Goal: Task Accomplishment & Management: Manage account settings

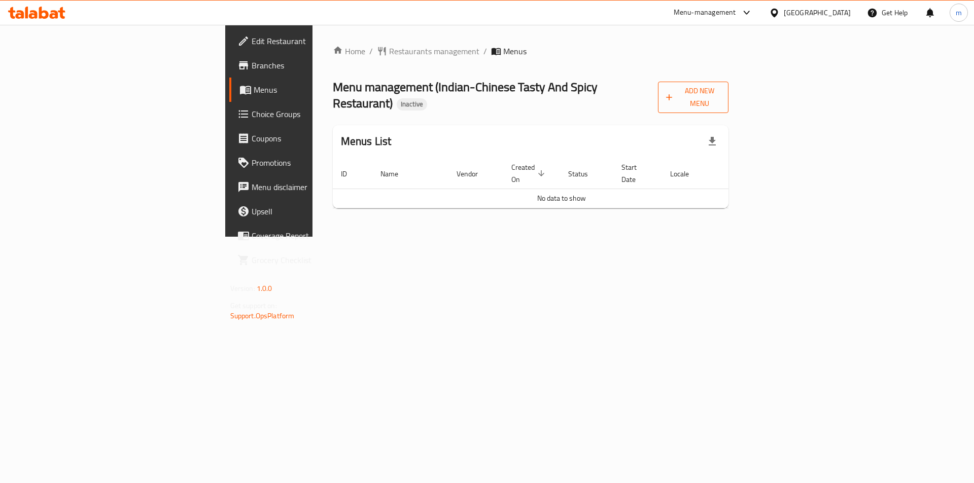
click at [720, 87] on span "Add New Menu" at bounding box center [693, 97] width 54 height 25
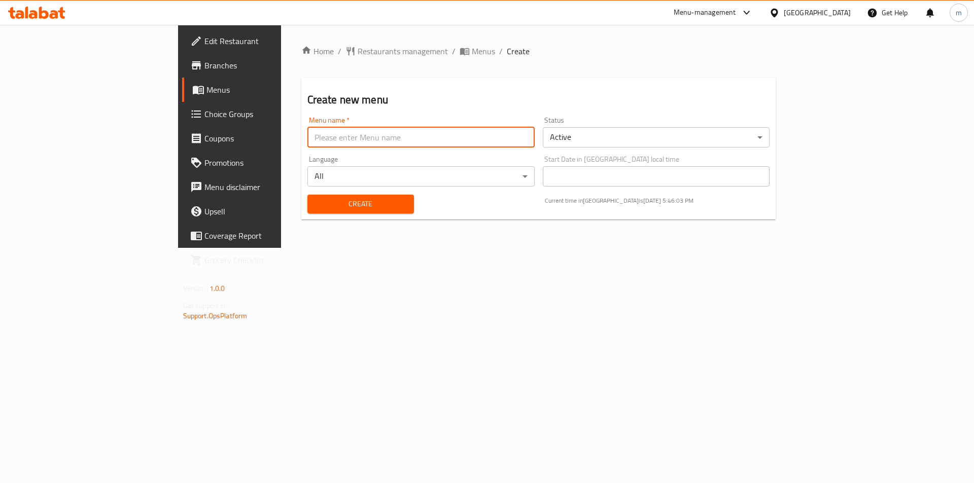
click at [307, 141] on input "text" at bounding box center [420, 137] width 227 height 20
type input "[DATE]"
click at [301, 214] on div "Create" at bounding box center [360, 204] width 119 height 31
click at [316, 205] on span "Create" at bounding box center [361, 204] width 90 height 13
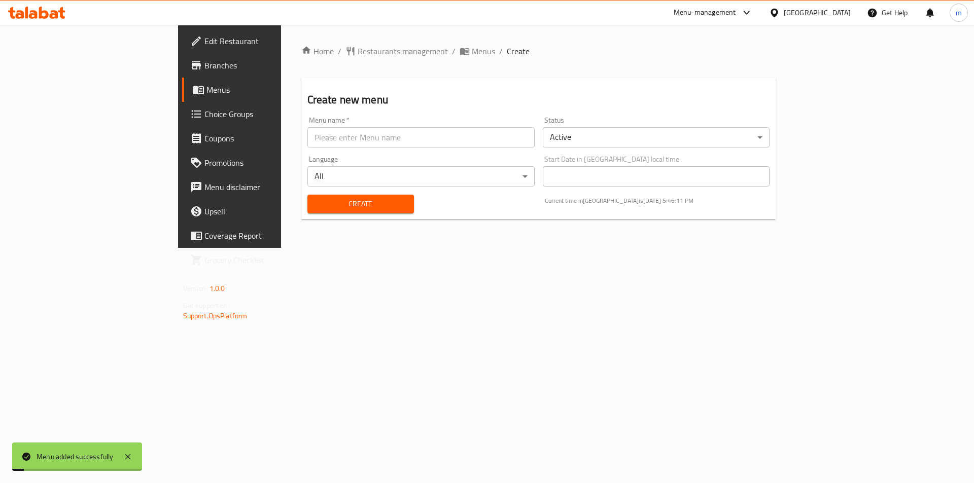
click at [182, 100] on link "Menus" at bounding box center [261, 90] width 159 height 24
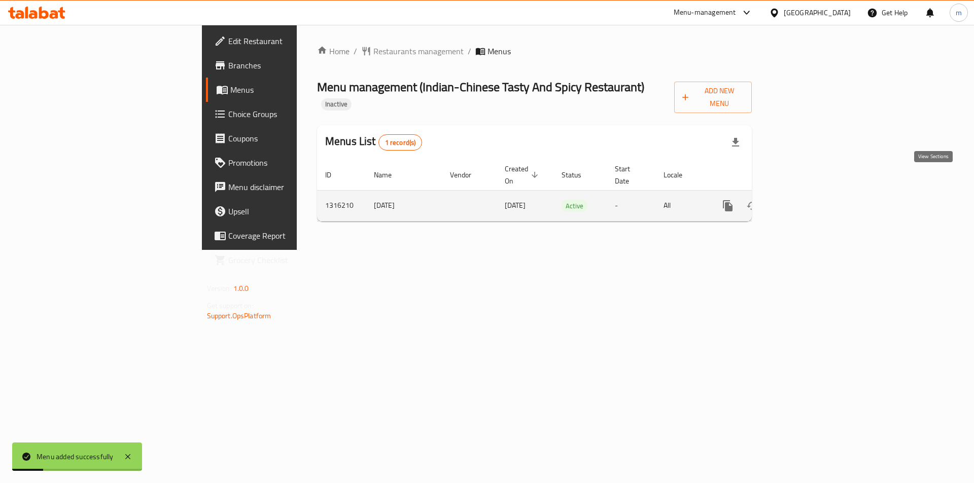
click at [807, 200] on icon "enhanced table" at bounding box center [801, 206] width 12 height 12
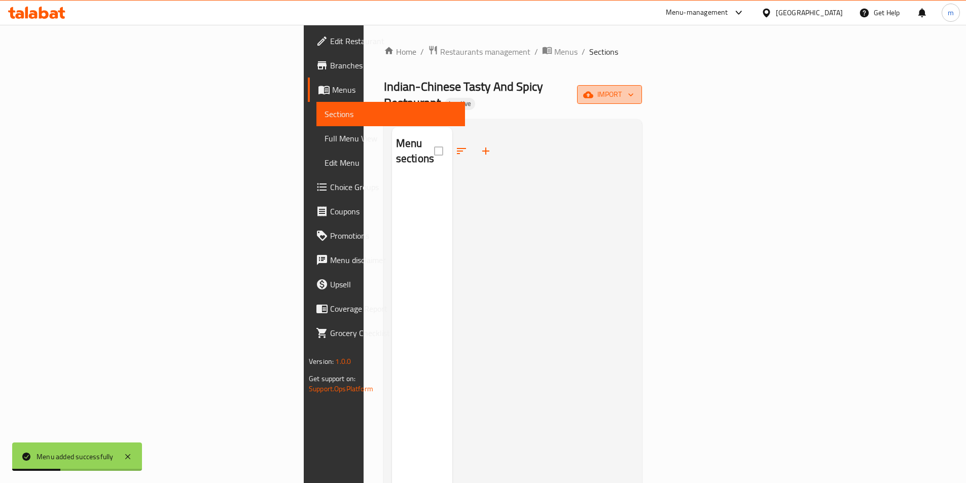
click at [642, 87] on button "import" at bounding box center [609, 94] width 65 height 19
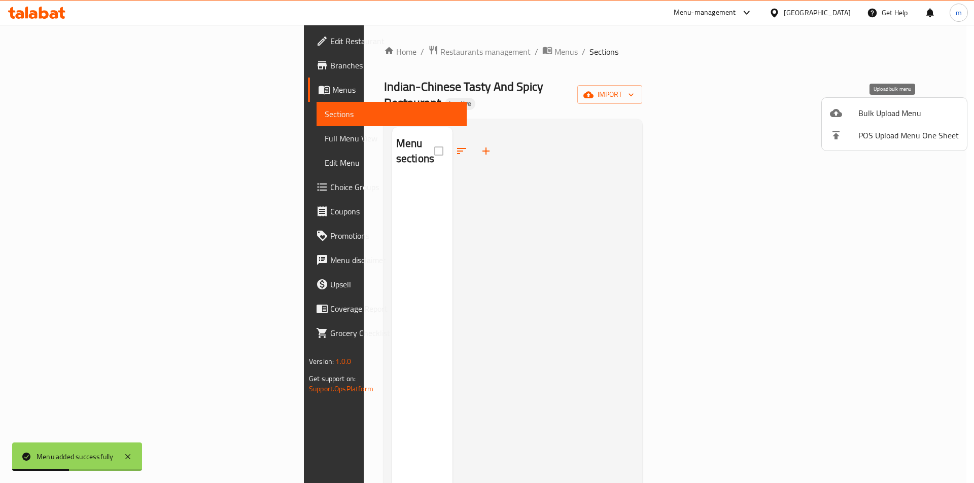
click at [838, 116] on icon at bounding box center [836, 113] width 12 height 8
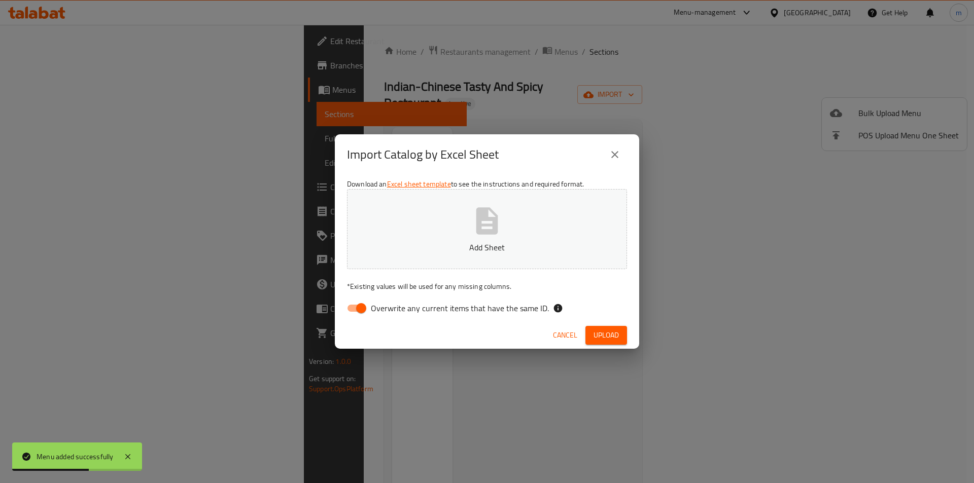
click at [369, 305] on input "Overwrite any current items that have the same ID." at bounding box center [361, 308] width 58 height 19
checkbox input "false"
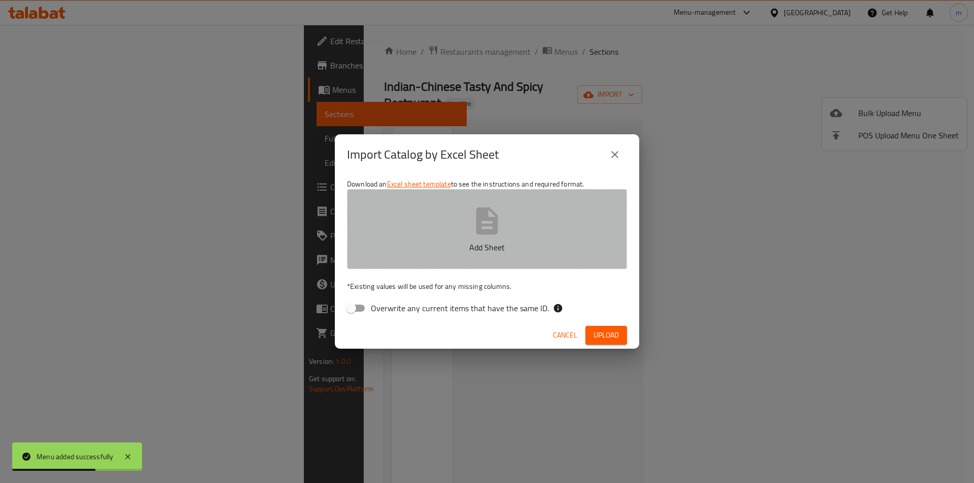
click at [421, 261] on button "Add Sheet" at bounding box center [487, 229] width 280 height 80
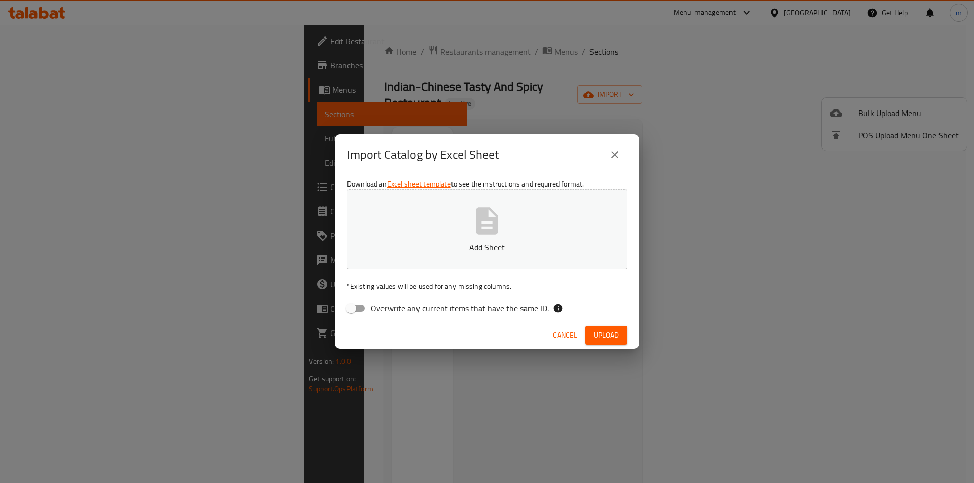
click at [450, 227] on button "Add Sheet" at bounding box center [487, 229] width 280 height 80
click at [544, 229] on button "Add Sheet" at bounding box center [487, 229] width 280 height 80
click at [603, 330] on span "Upload" at bounding box center [606, 335] width 25 height 13
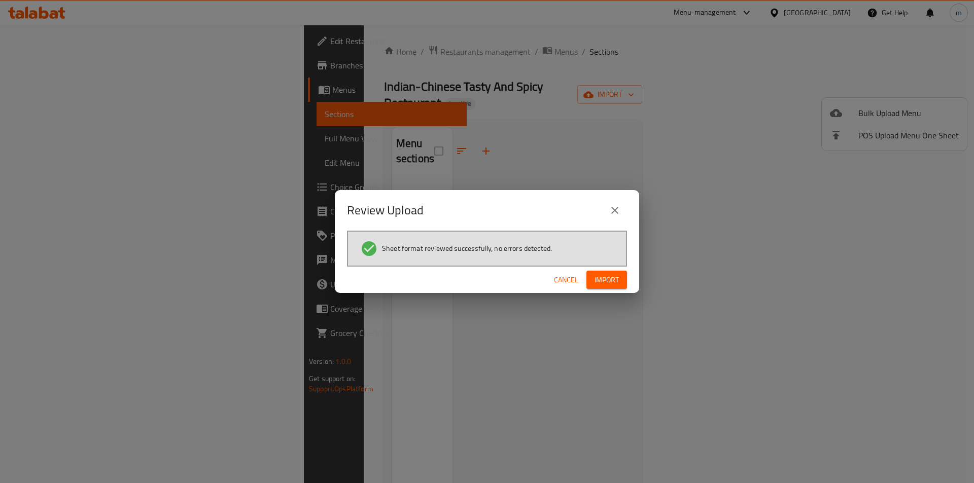
click at [619, 276] on button "Import" at bounding box center [606, 280] width 41 height 19
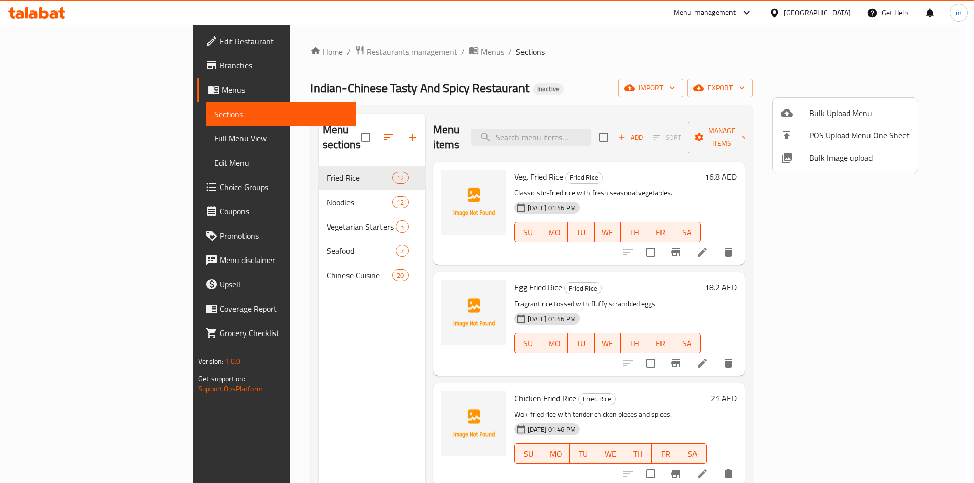
click at [91, 140] on div at bounding box center [487, 241] width 974 height 483
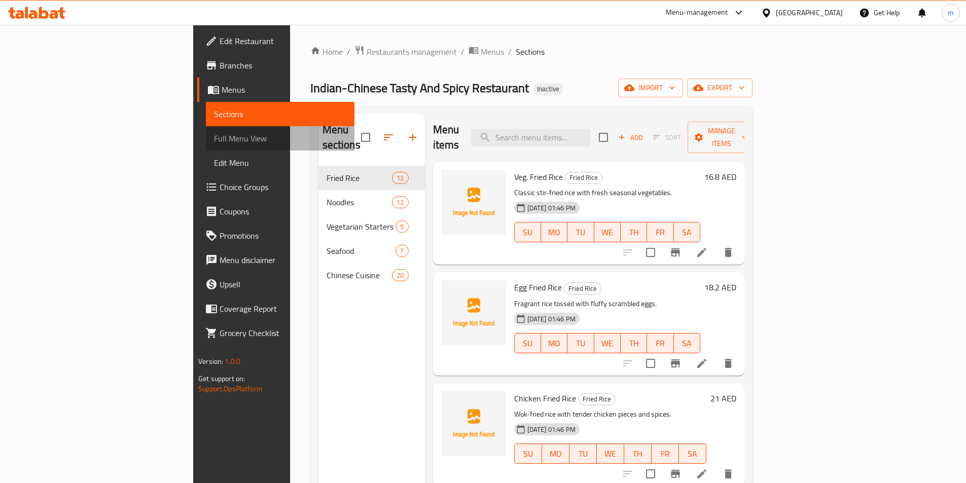
click at [214, 145] on span "Full Menu View" at bounding box center [280, 138] width 132 height 12
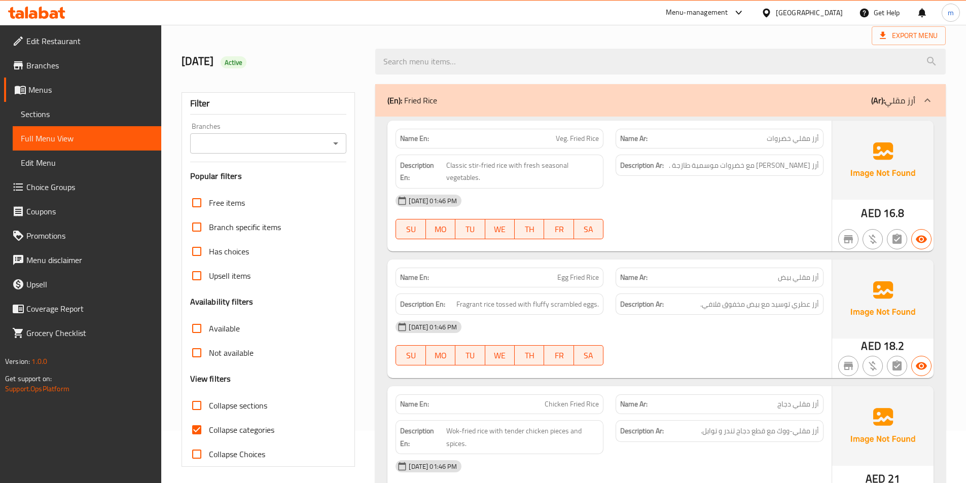
scroll to position [152, 0]
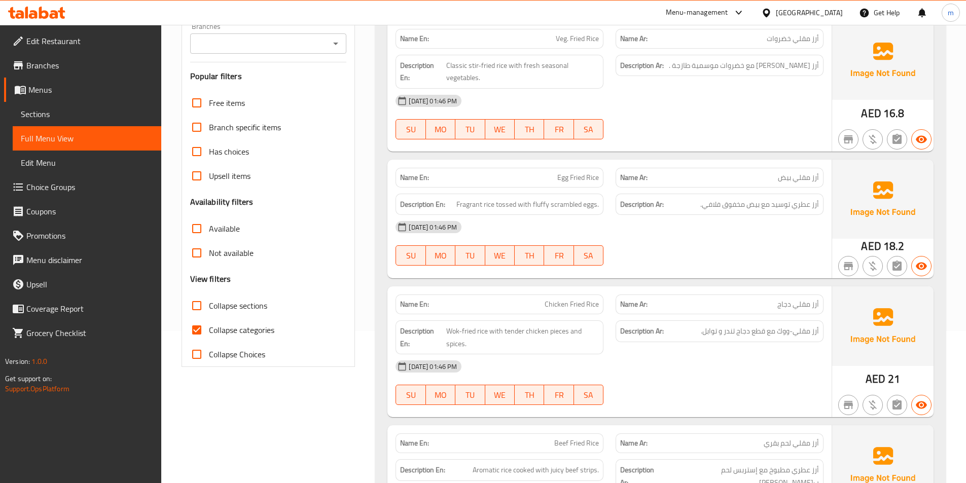
drag, startPoint x: 254, startPoint y: 324, endPoint x: 260, endPoint y: 325, distance: 6.7
click at [253, 325] on span "Collapse categories" at bounding box center [241, 330] width 65 height 12
click at [209, 325] on input "Collapse categories" at bounding box center [197, 330] width 24 height 24
checkbox input "false"
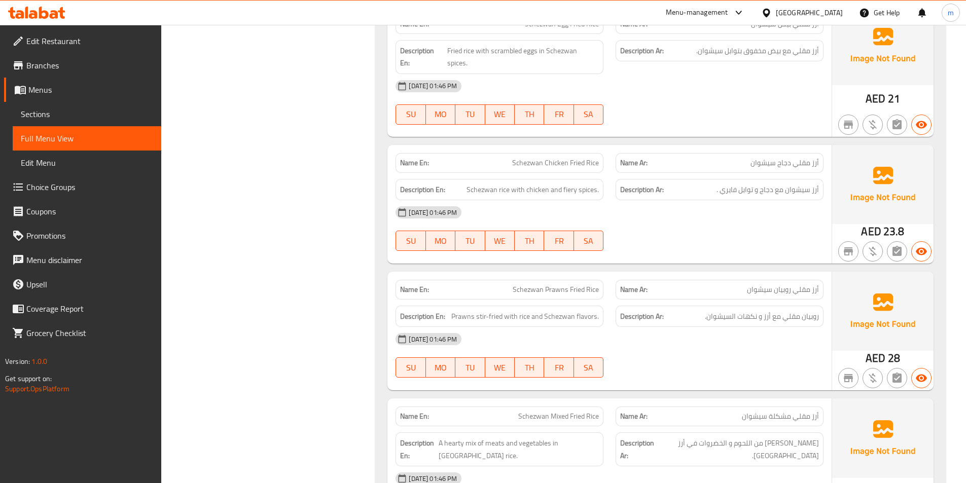
scroll to position [1167, 0]
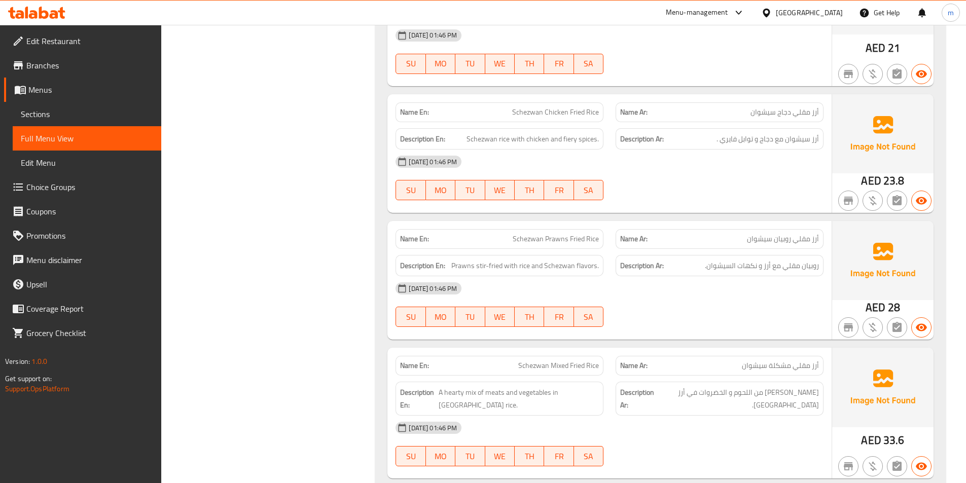
click at [556, 361] on span "Schezwan Mixed Fried Rice" at bounding box center [558, 366] width 81 height 11
copy span "Schezwan Mixed Fried Rice"
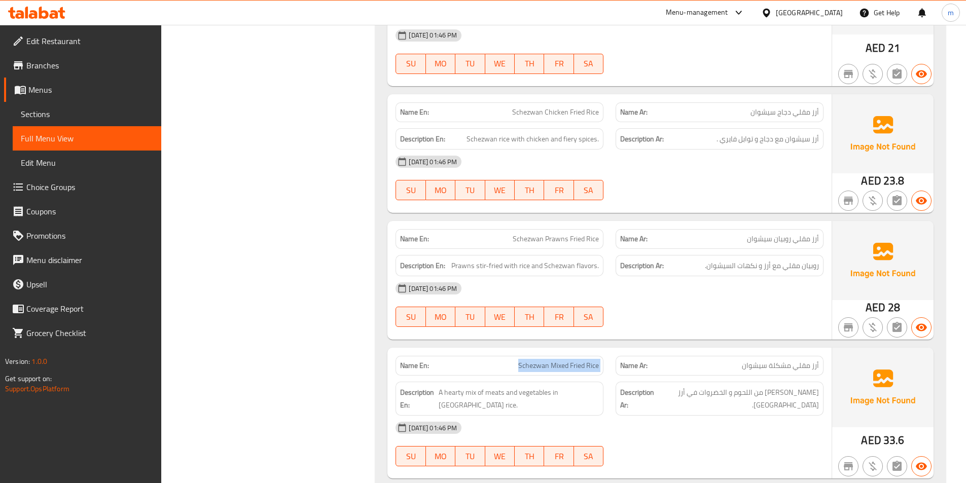
click at [676, 68] on div at bounding box center [720, 74] width 220 height 12
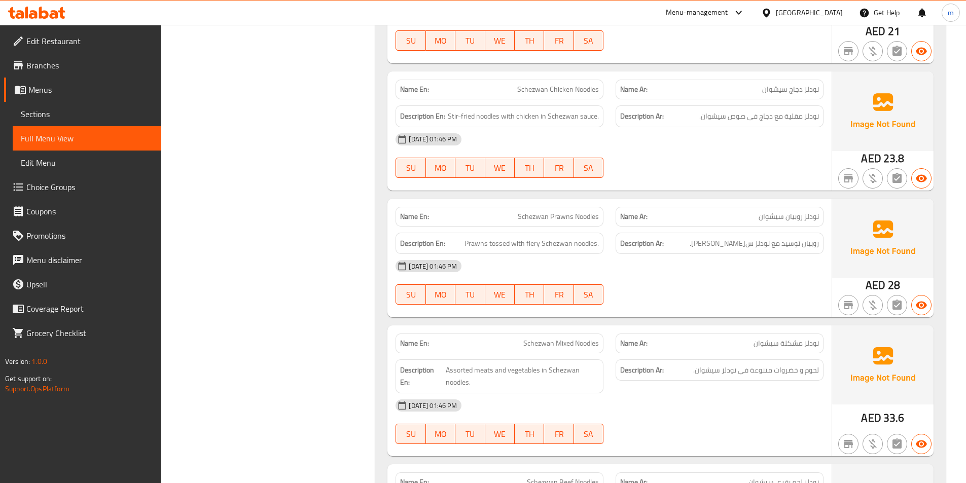
scroll to position [2841, 0]
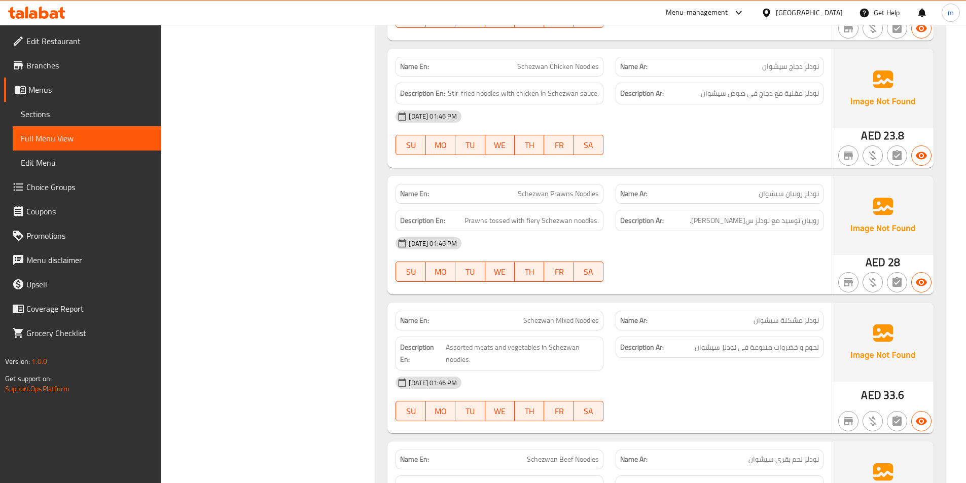
click at [564, 316] on span "Schezwan Mixed Noodles" at bounding box center [562, 321] width 76 height 11
copy span "Schezwan Mixed Noodles"
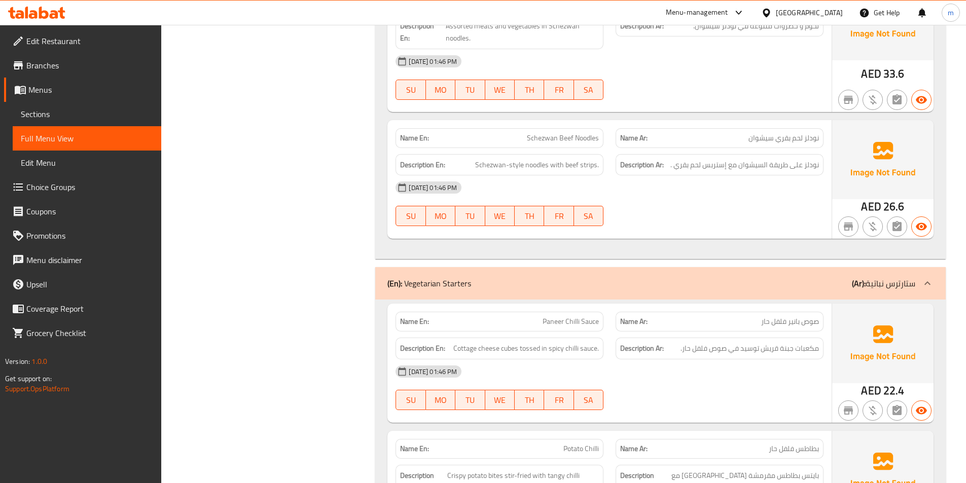
scroll to position [3247, 0]
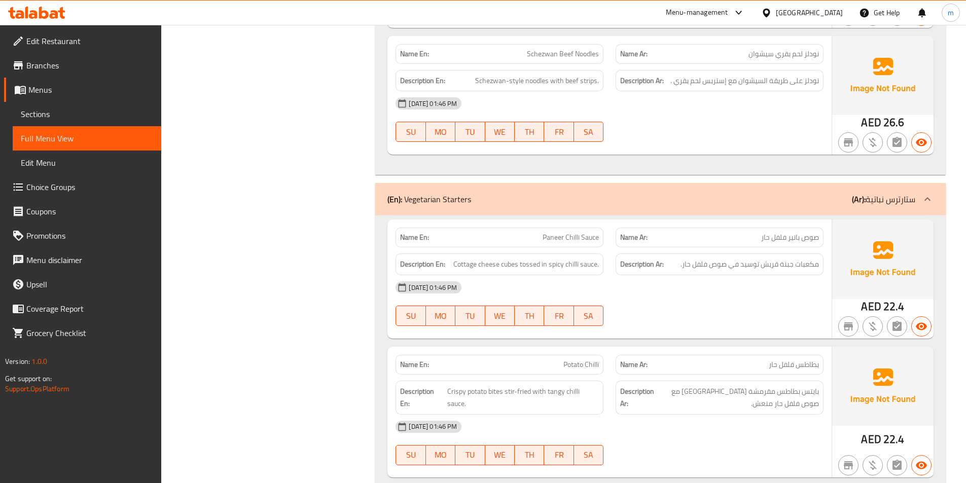
click at [568, 232] on span "Paneer Chilli Sauce" at bounding box center [571, 237] width 56 height 11
click at [571, 232] on span "Paneer Chilli Sauce" at bounding box center [571, 237] width 56 height 11
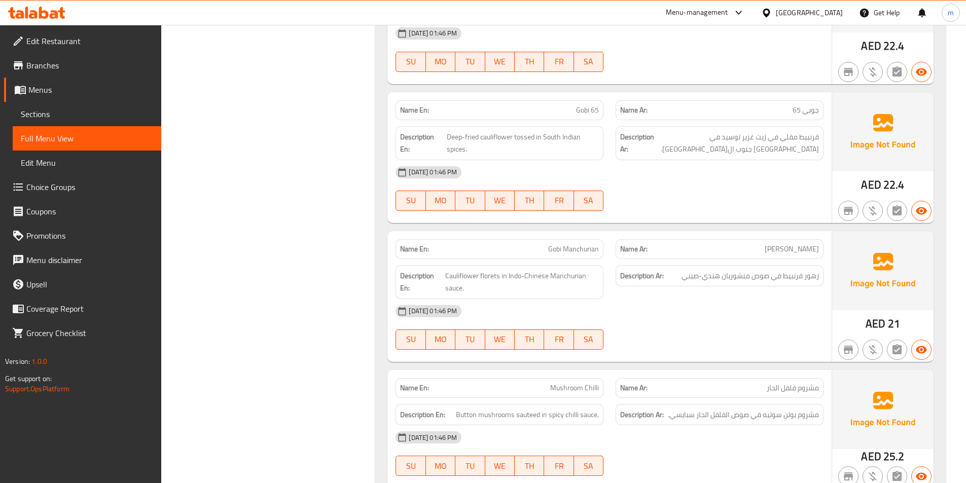
scroll to position [3652, 0]
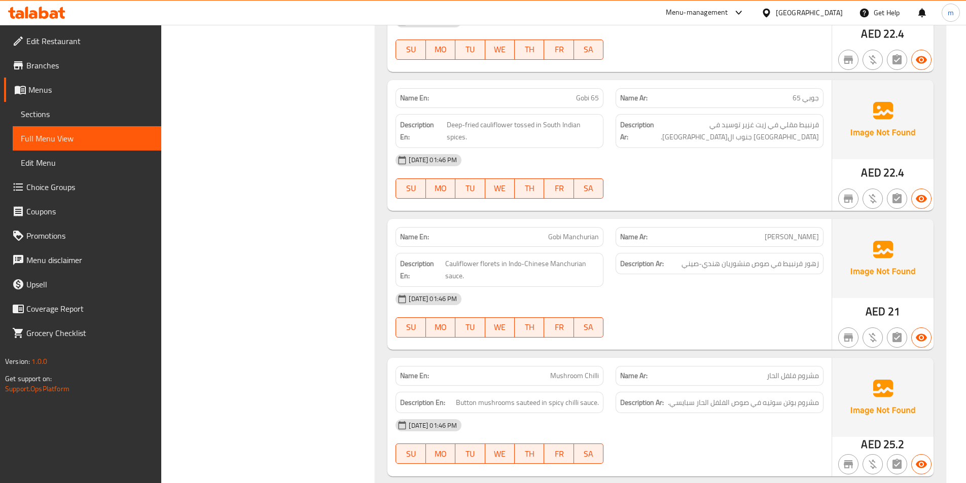
click at [578, 371] on span "Mushroom Chilli" at bounding box center [574, 376] width 49 height 11
click at [584, 371] on span "Mushroom Chilli" at bounding box center [574, 376] width 49 height 11
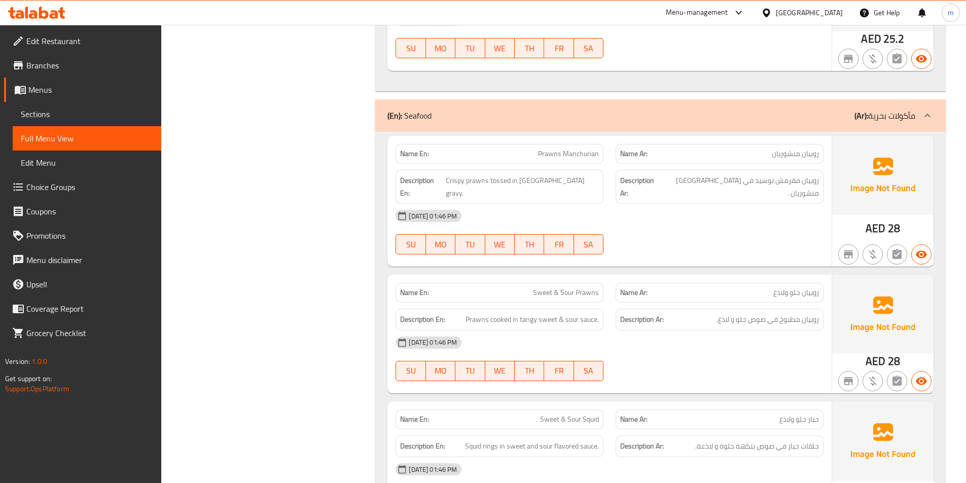
scroll to position [4109, 0]
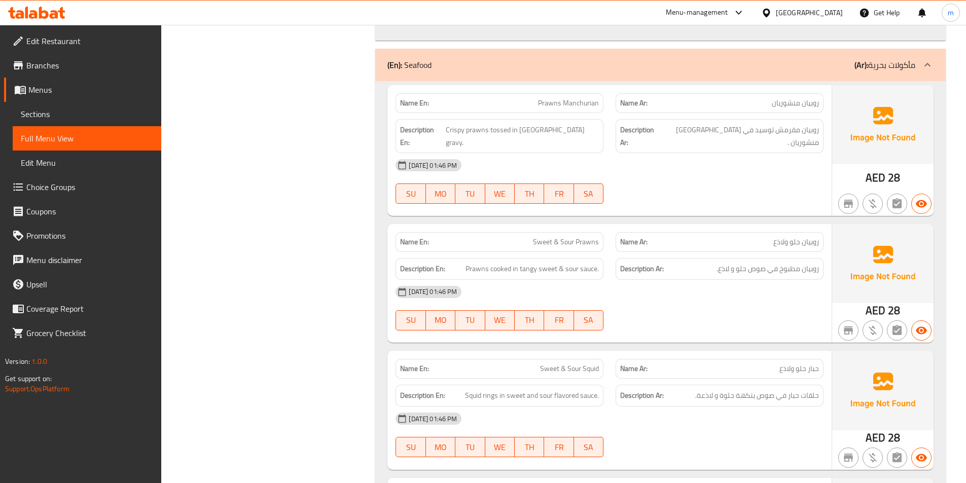
click at [571, 237] on span "Sweet & Sour Prawns" at bounding box center [566, 242] width 66 height 11
copy span "Sweet & Sour Prawns"
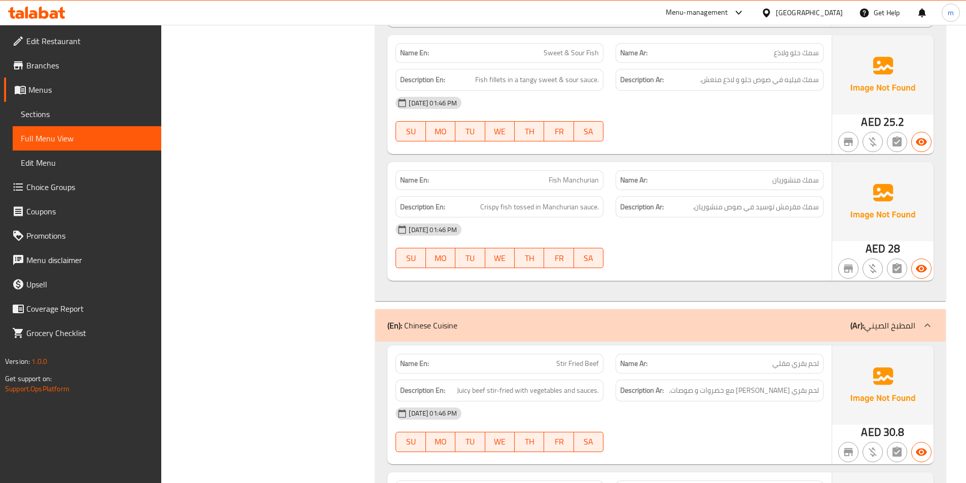
scroll to position [5073, 0]
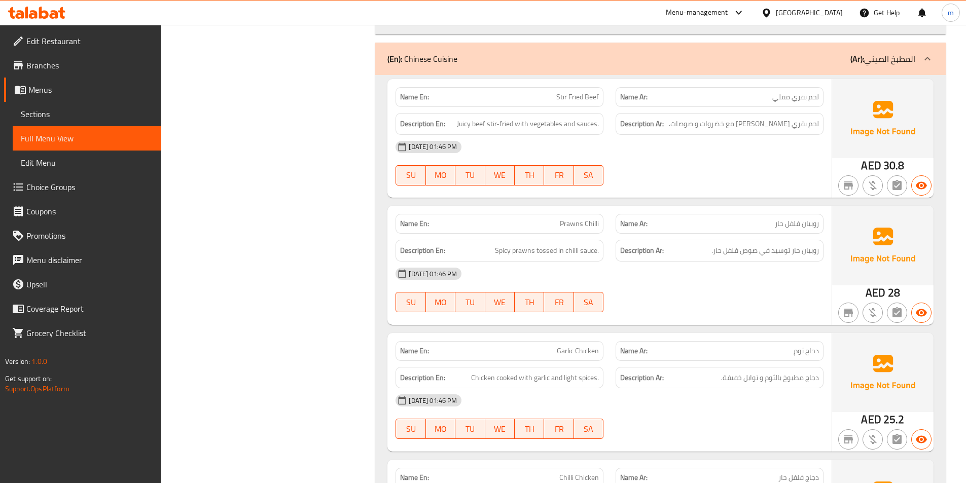
click at [582, 219] on span "Prawns Chilli" at bounding box center [579, 224] width 39 height 11
copy span "Prawns Chilli"
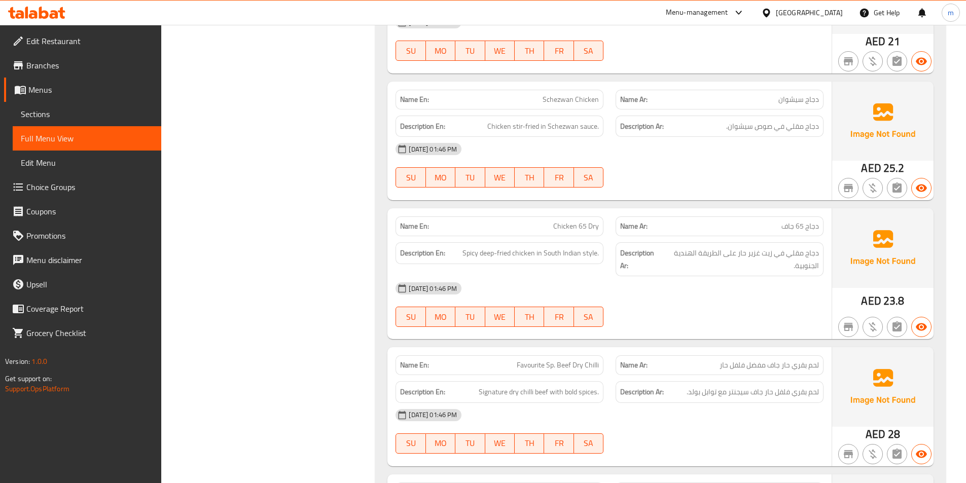
scroll to position [7102, 0]
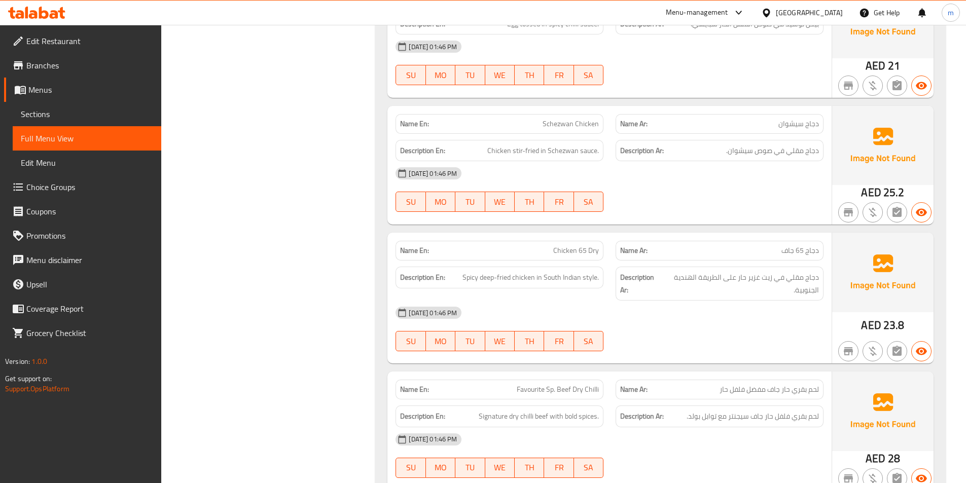
click at [555, 385] on span "Favourite Sp. Beef Dry Chilli" at bounding box center [558, 390] width 82 height 11
copy span "Favourite Sp. Beef Dry Chilli"
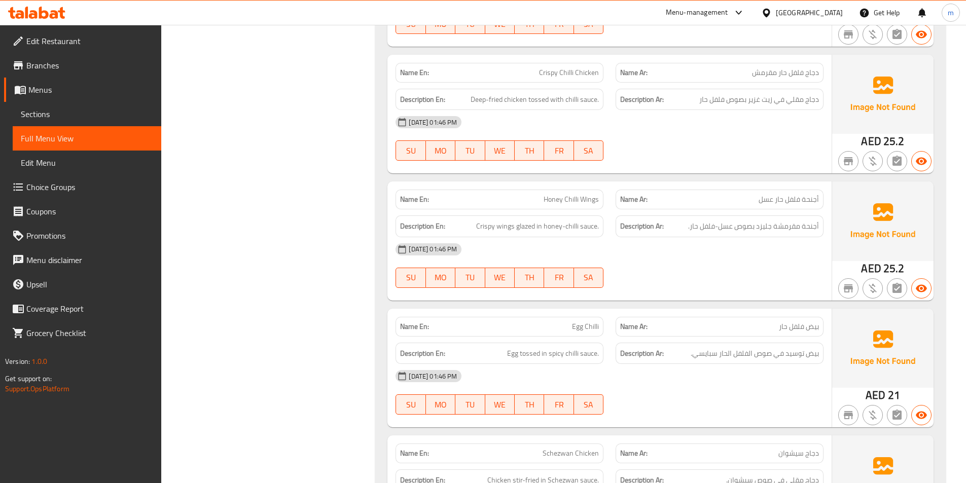
scroll to position [6519, 0]
click at [74, 108] on link "Sections" at bounding box center [87, 114] width 149 height 24
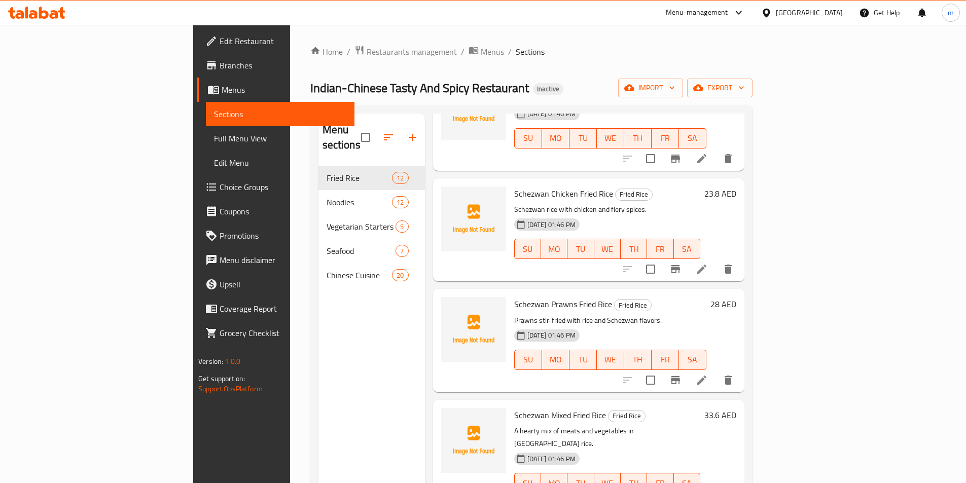
scroll to position [872, 0]
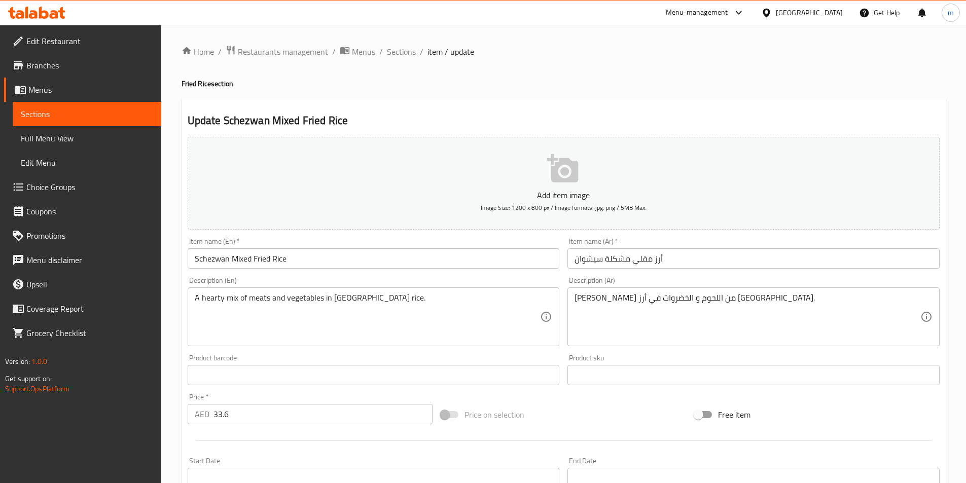
click at [585, 258] on input "أرز مقلي مشكلة سيشوان" at bounding box center [754, 259] width 372 height 20
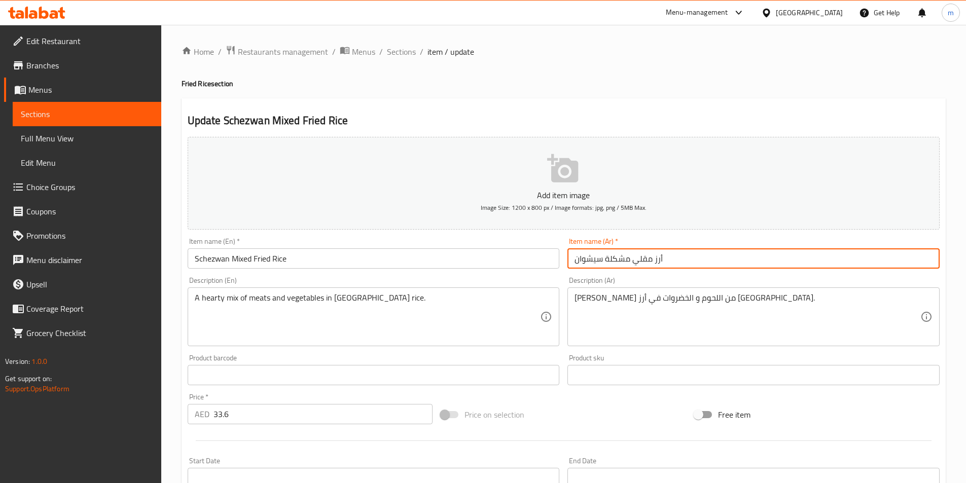
click at [585, 258] on input "أرز مقلي مشكلة سيشوان" at bounding box center [754, 259] width 372 height 20
click at [603, 259] on input "أرز مقلي مشكلة" at bounding box center [754, 259] width 372 height 20
paste input "سيشوان"
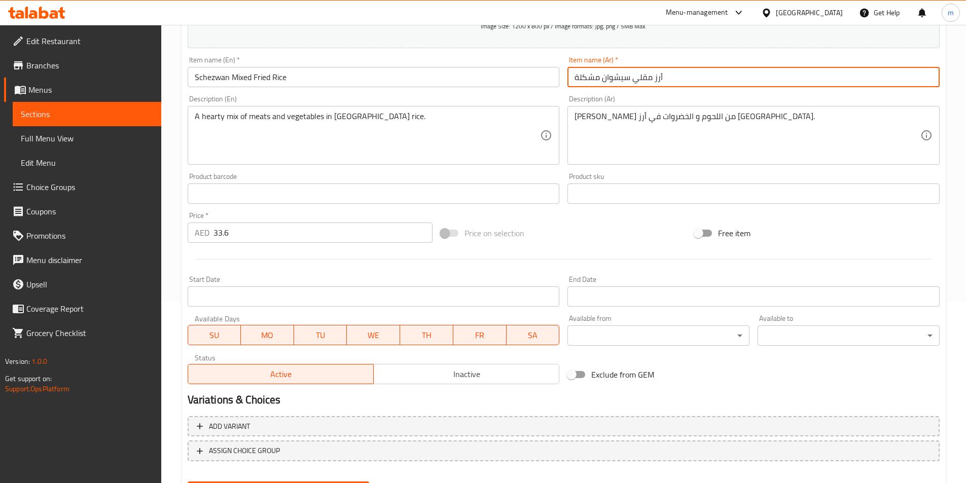
scroll to position [132, 0]
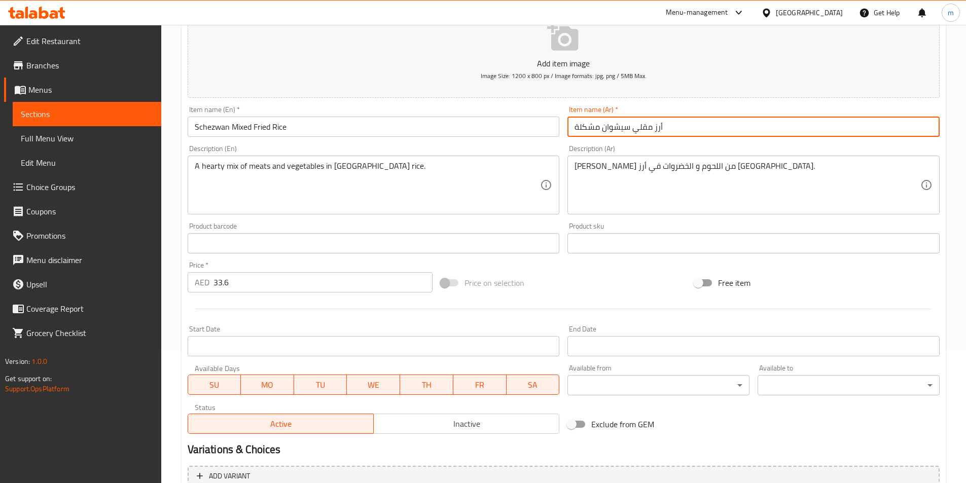
click at [576, 125] on input "أرز مقلي سيشوان مشكلة" at bounding box center [754, 127] width 372 height 20
click at [674, 128] on input "أرز مقلي سيشوان مشكلة" at bounding box center [754, 127] width 372 height 20
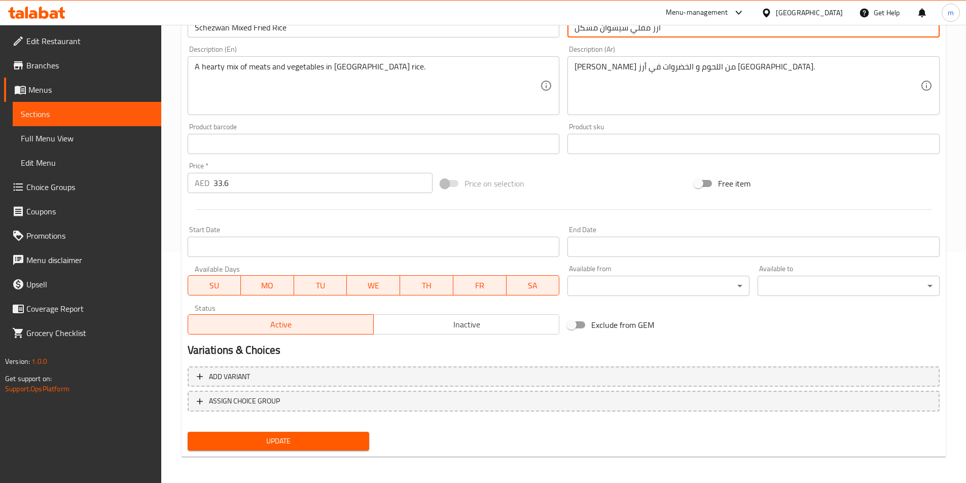
scroll to position [233, 0]
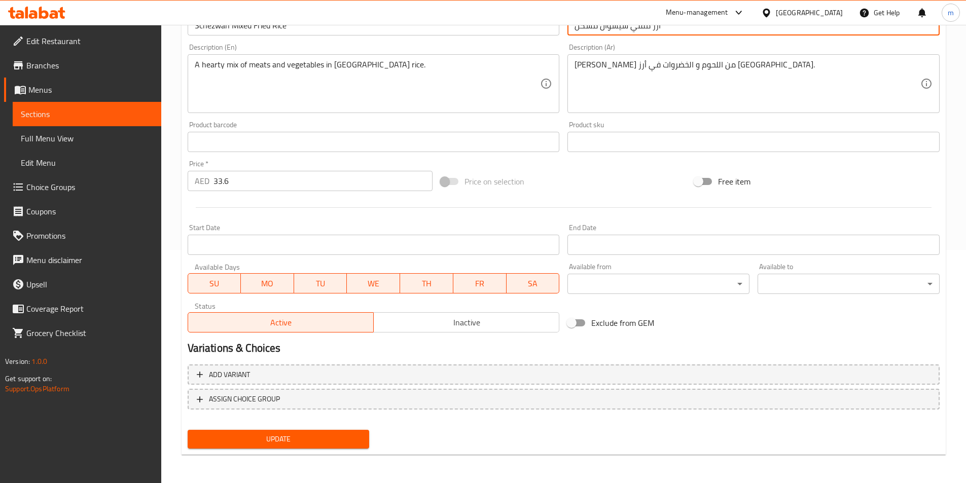
type input "أرز مقلي سيشوان مشكل"
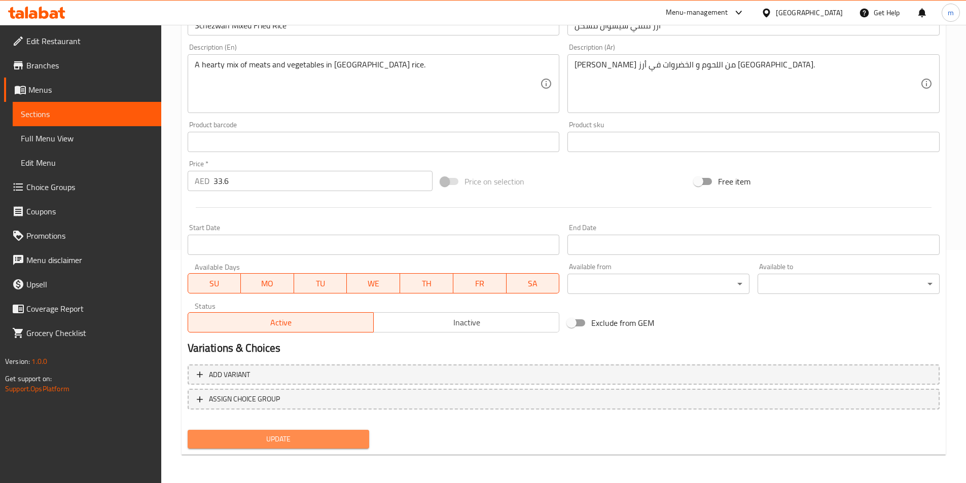
drag, startPoint x: 242, startPoint y: 444, endPoint x: 244, endPoint y: 438, distance: 6.8
click at [243, 444] on span "Update" at bounding box center [279, 439] width 166 height 13
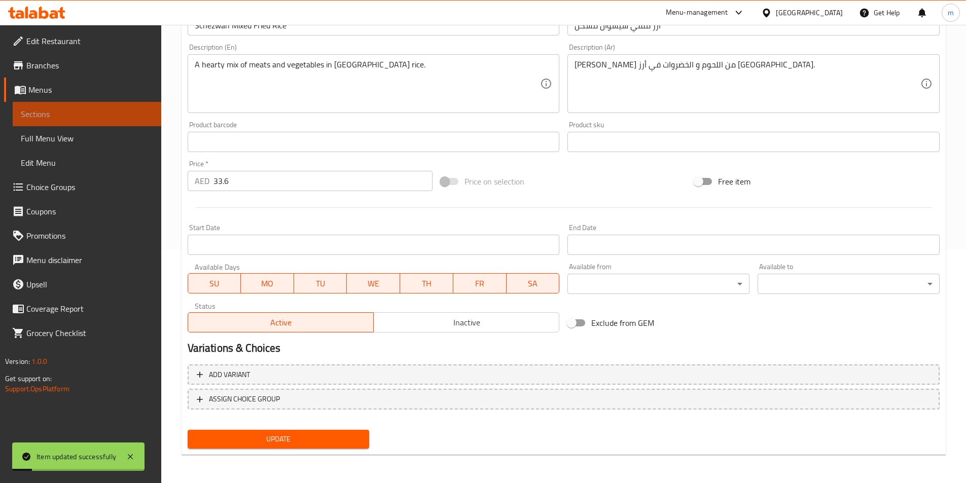
click at [74, 115] on span "Sections" at bounding box center [87, 114] width 132 height 12
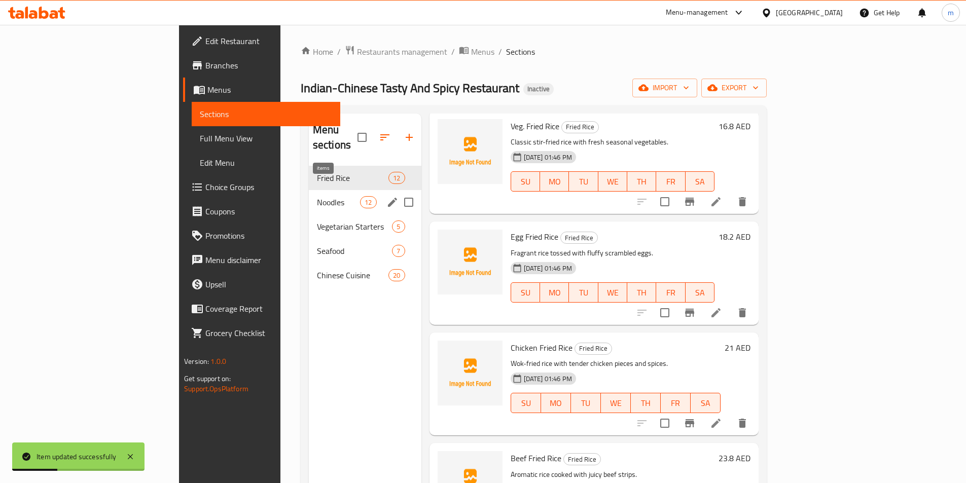
click at [361, 198] on span "12" at bounding box center [368, 203] width 15 height 10
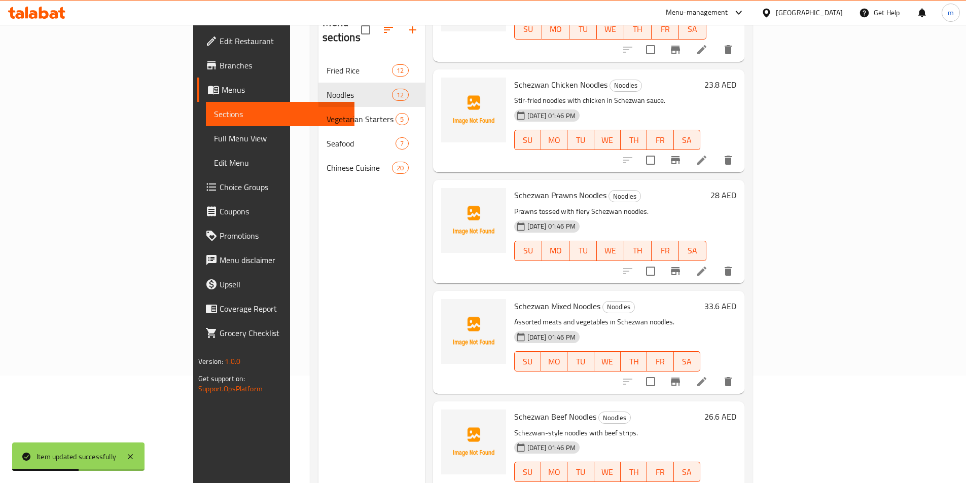
scroll to position [142, 0]
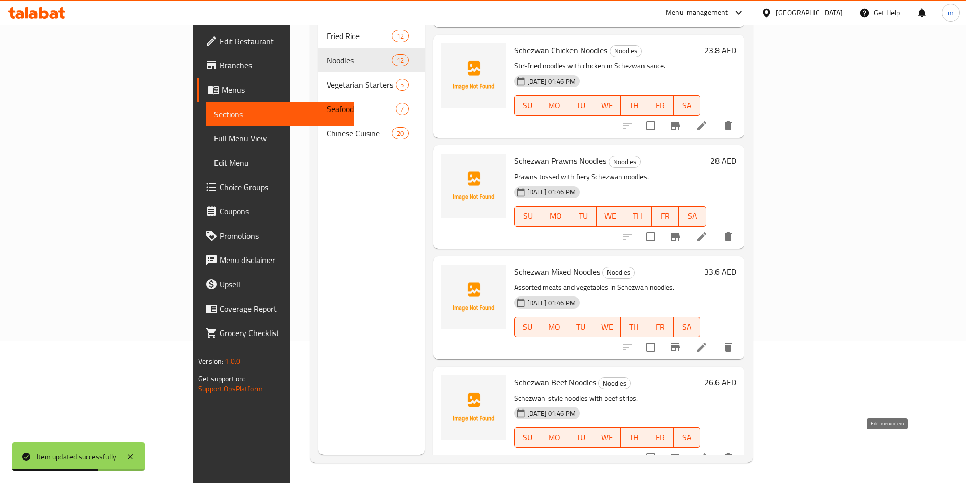
click at [708, 452] on icon at bounding box center [702, 458] width 12 height 12
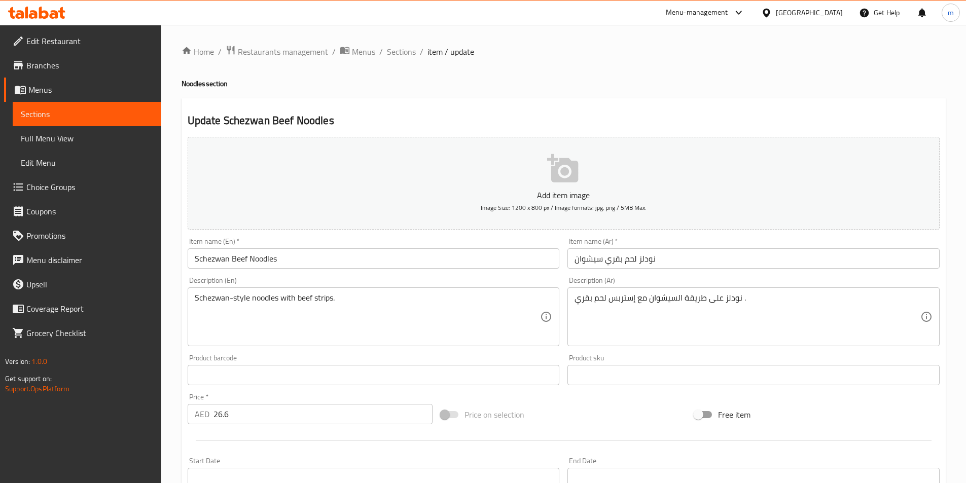
click at [76, 109] on span "Sections" at bounding box center [87, 114] width 132 height 12
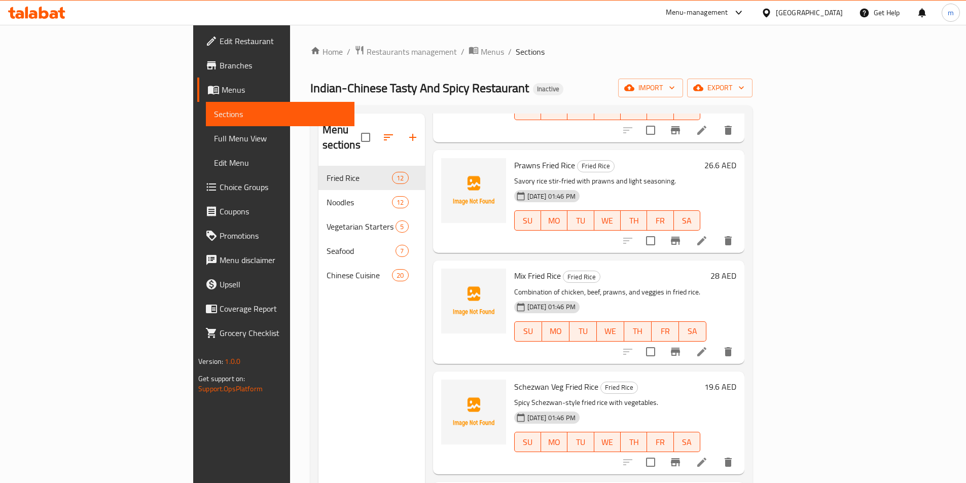
scroll to position [558, 0]
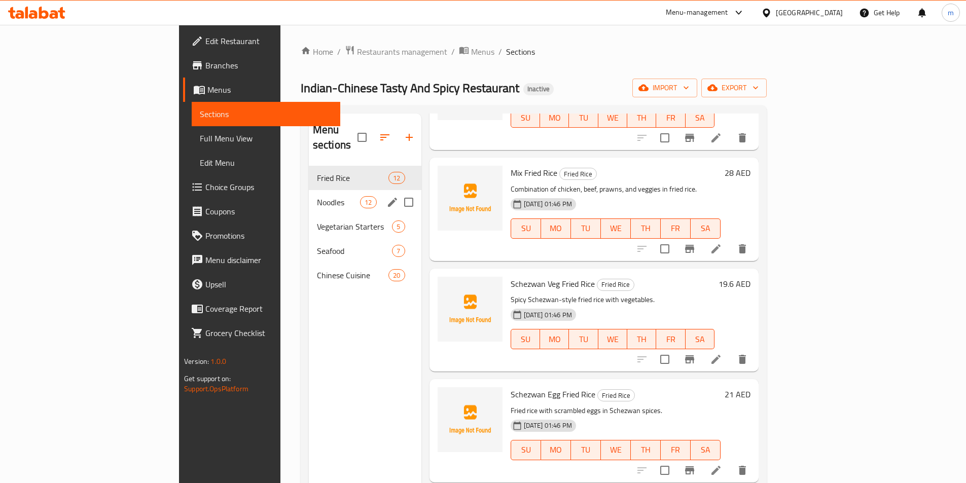
click at [317, 196] on span "Noodles" at bounding box center [338, 202] width 43 height 12
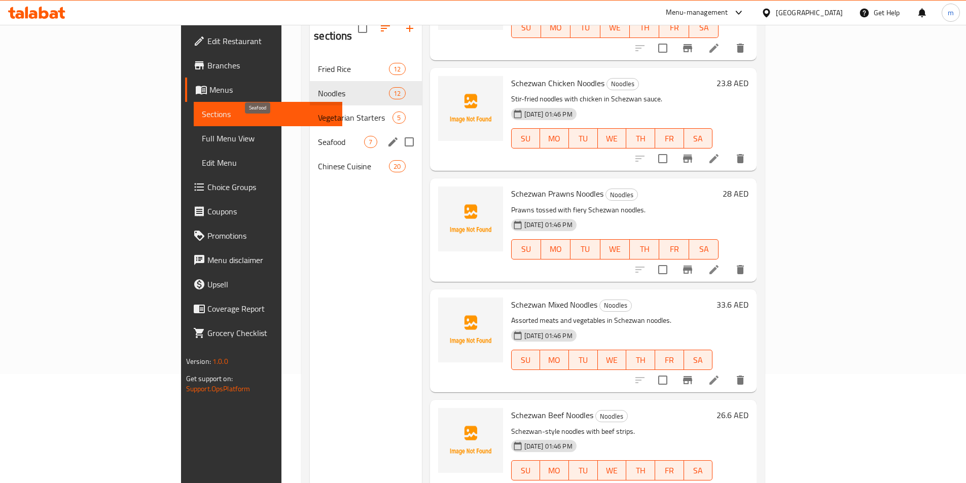
scroll to position [91, 0]
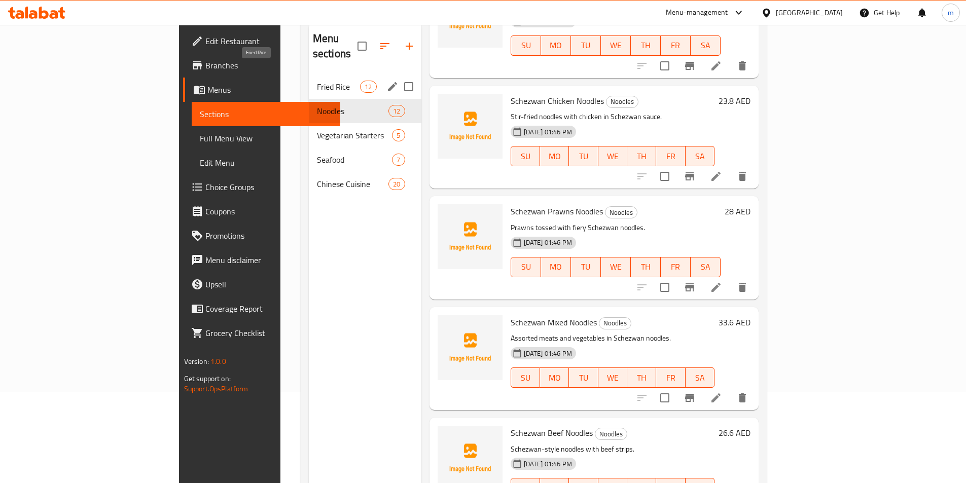
drag, startPoint x: 262, startPoint y: 75, endPoint x: 273, endPoint y: 76, distance: 10.7
click at [317, 81] on span "Fried Rice" at bounding box center [338, 87] width 43 height 12
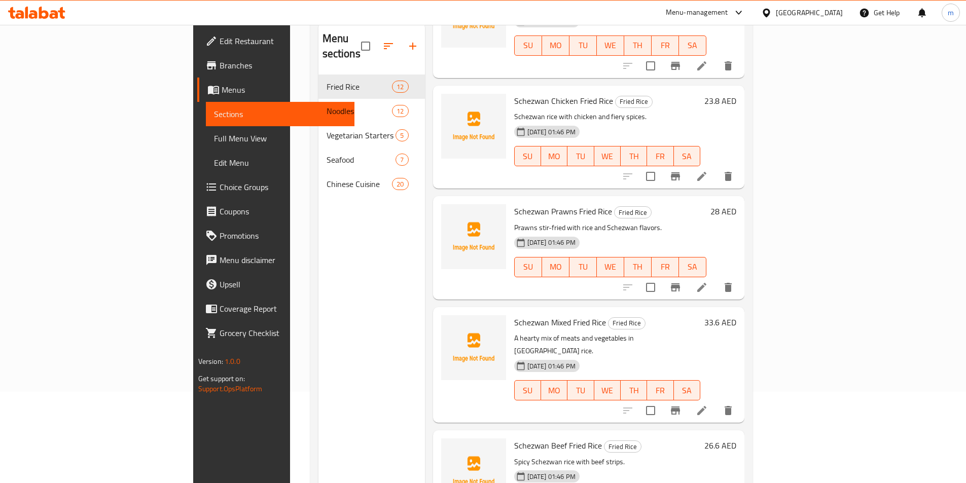
scroll to position [142, 0]
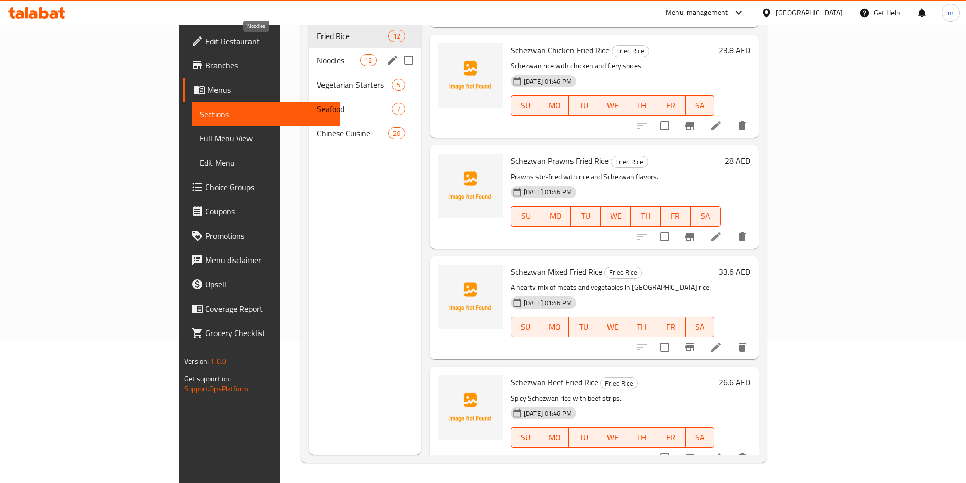
click at [317, 54] on span "Noodles" at bounding box center [338, 60] width 43 height 12
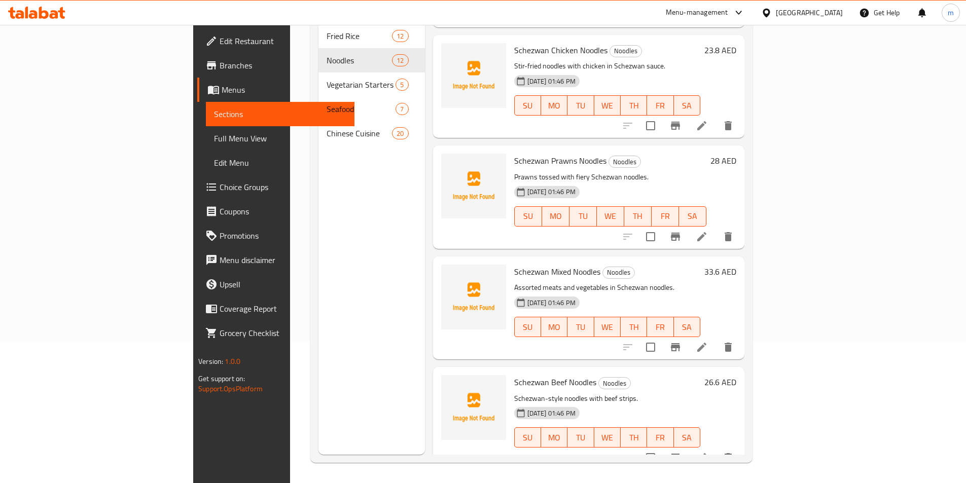
click at [716, 338] on li at bounding box center [702, 347] width 28 height 18
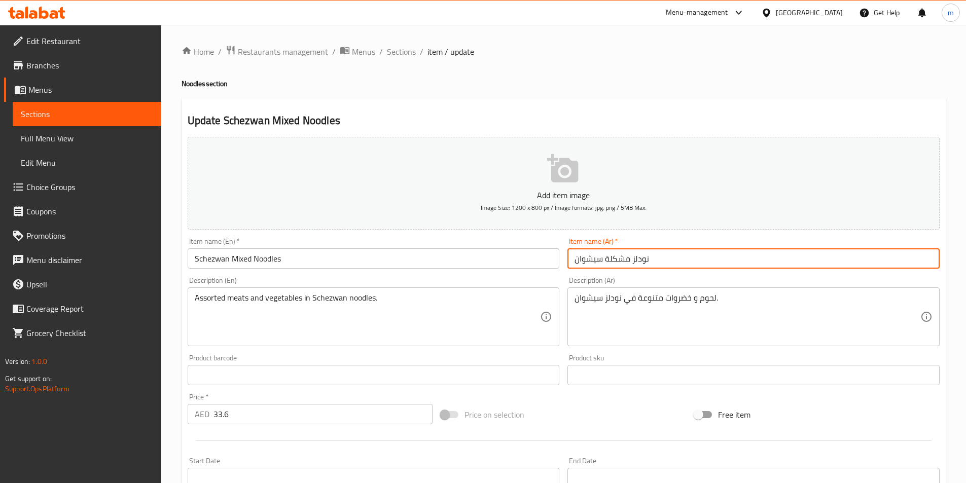
click at [584, 260] on input "نودلز مشكلة سيشوان" at bounding box center [754, 259] width 372 height 20
click at [629, 260] on input "نودلز مشكلة سيشوان" at bounding box center [754, 259] width 372 height 20
paste input "سيشوان"
click at [587, 261] on input "نودلز سيشوان مشكلة سيشوان" at bounding box center [754, 259] width 372 height 20
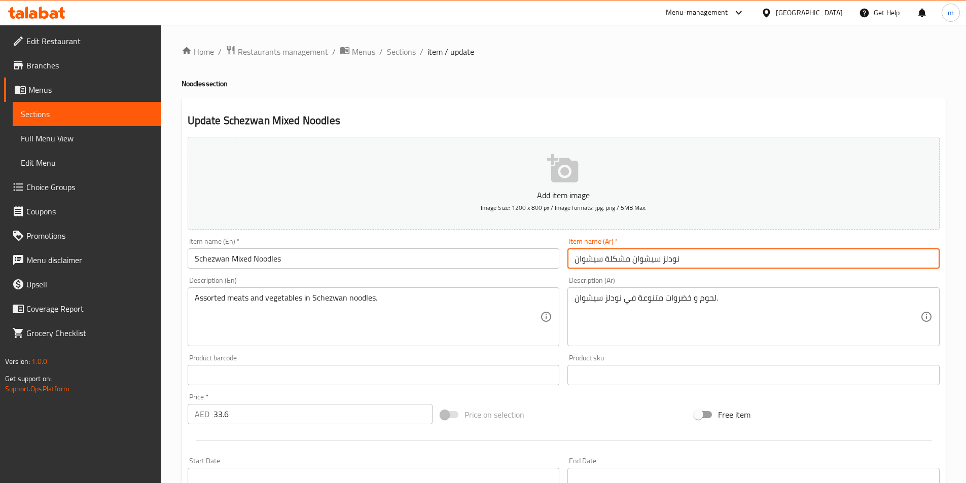
click at [587, 261] on input "نودلز سيشوان مشكلة سيشوان" at bounding box center [754, 259] width 372 height 20
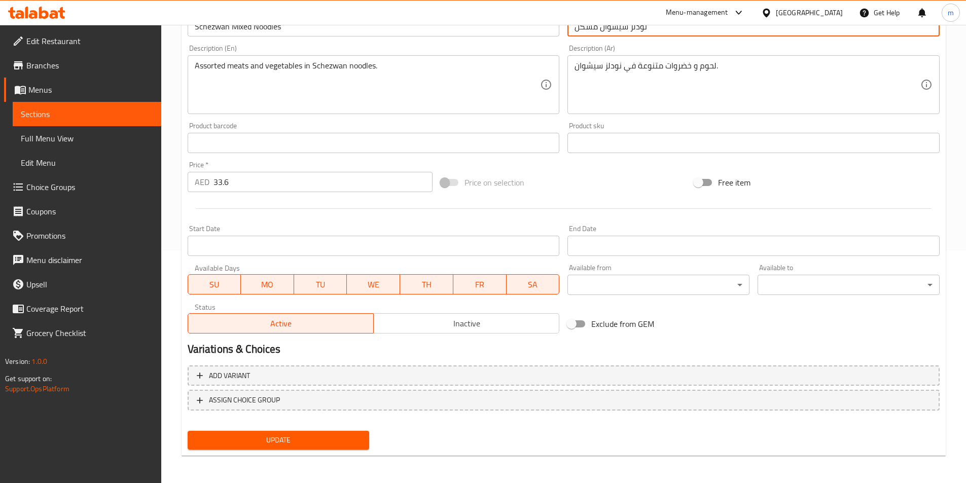
scroll to position [233, 0]
type input "نودلز سيشوان مشكل"
click at [215, 441] on span "Update" at bounding box center [279, 439] width 166 height 13
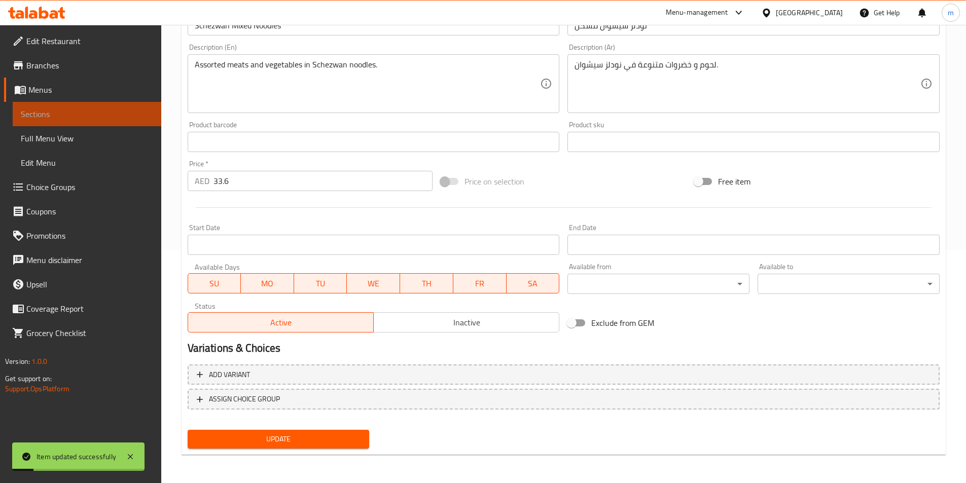
click at [56, 108] on span "Sections" at bounding box center [87, 114] width 132 height 12
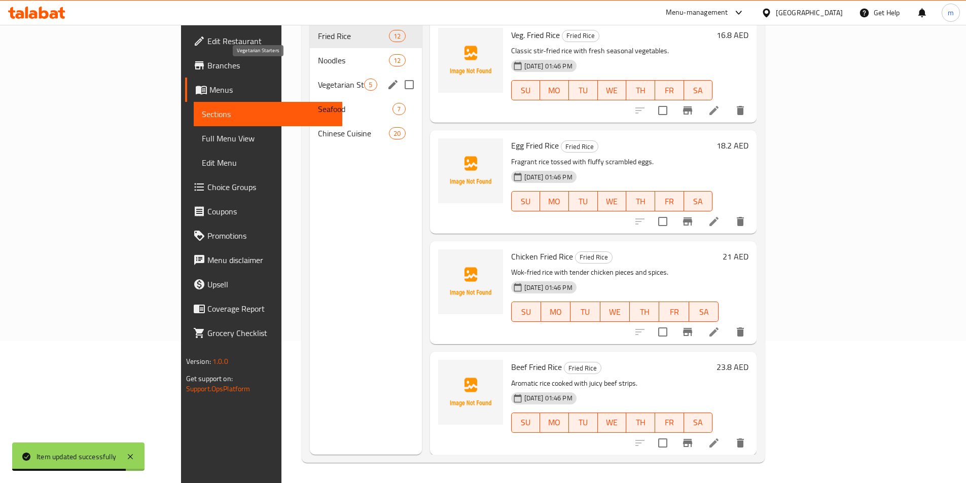
click at [318, 79] on span "Vegetarian Starters" at bounding box center [341, 85] width 46 height 12
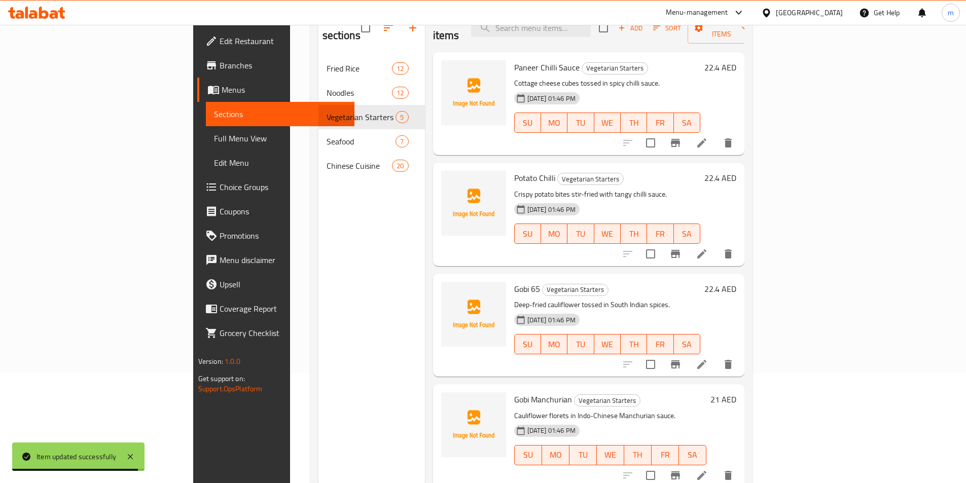
scroll to position [91, 0]
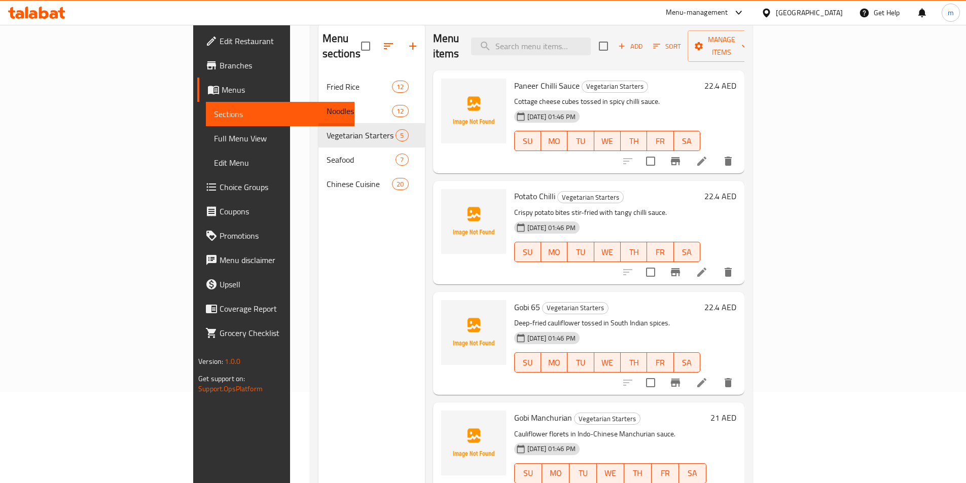
click at [708, 155] on icon at bounding box center [702, 161] width 12 height 12
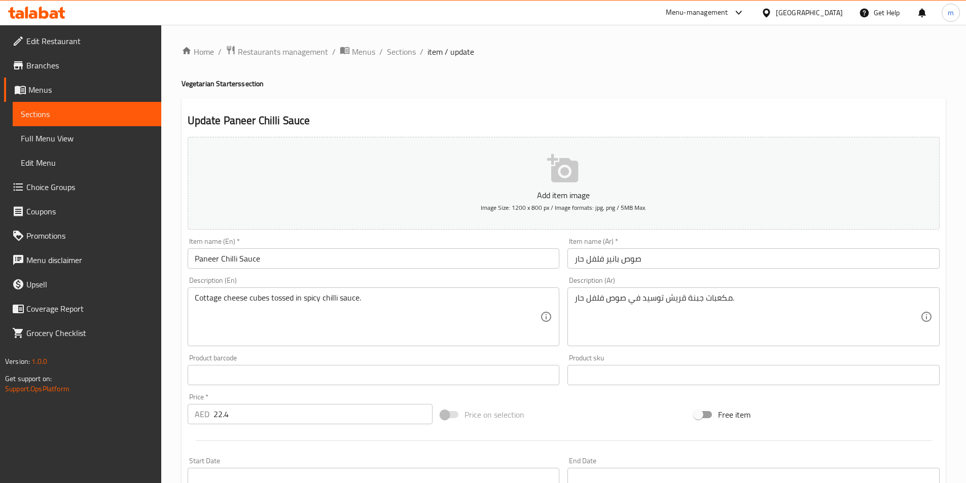
click at [597, 258] on input "صوص بانير فلفل حار" at bounding box center [754, 259] width 372 height 20
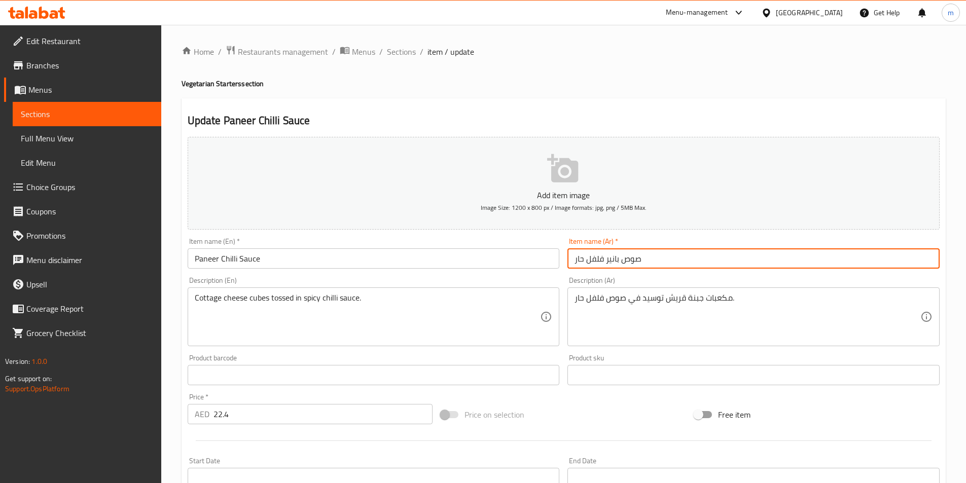
drag, startPoint x: 572, startPoint y: 260, endPoint x: 604, endPoint y: 273, distance: 34.3
click at [604, 273] on div "Add item image Image Size: 1200 x 800 px / Image formats: jpg, png / 5MB Max. I…" at bounding box center [564, 351] width 760 height 437
click at [589, 263] on input "صوص بانير" at bounding box center [754, 259] width 372 height 20
paste input "فلفل حار"
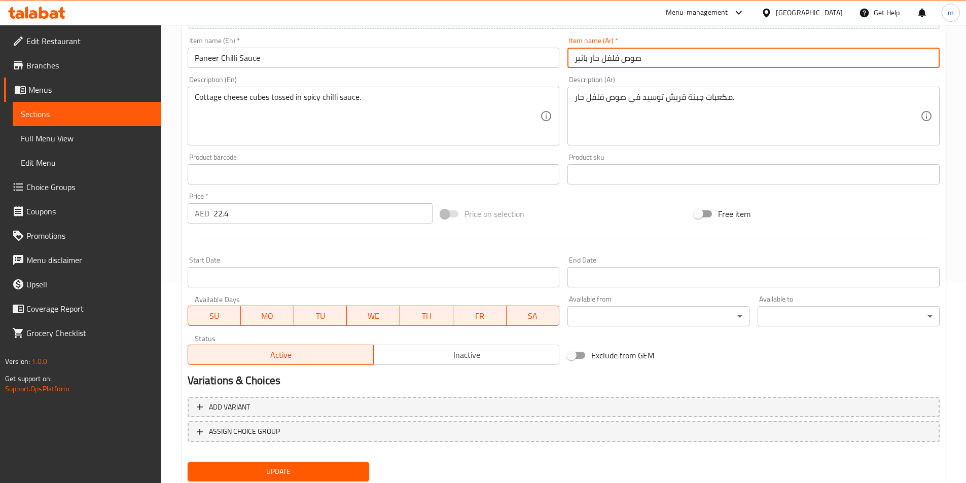
scroll to position [183, 0]
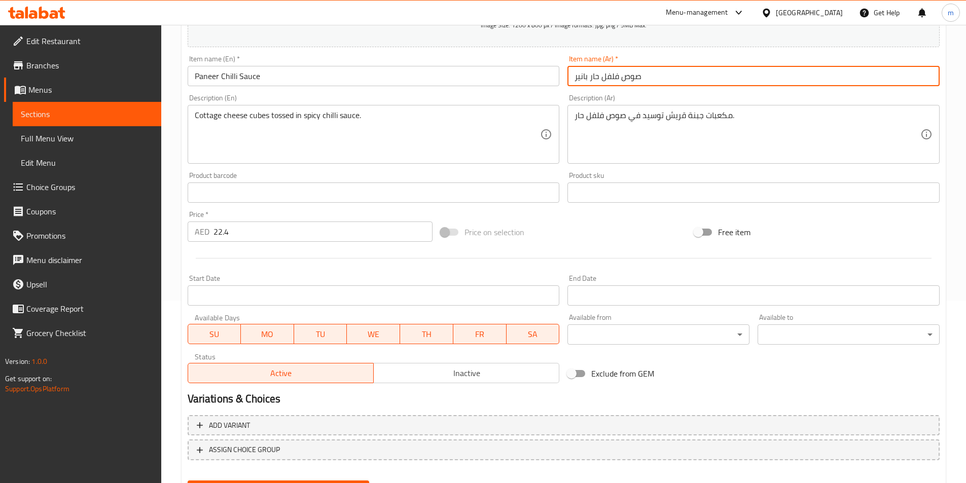
type input "صوص فلفل حار بانير"
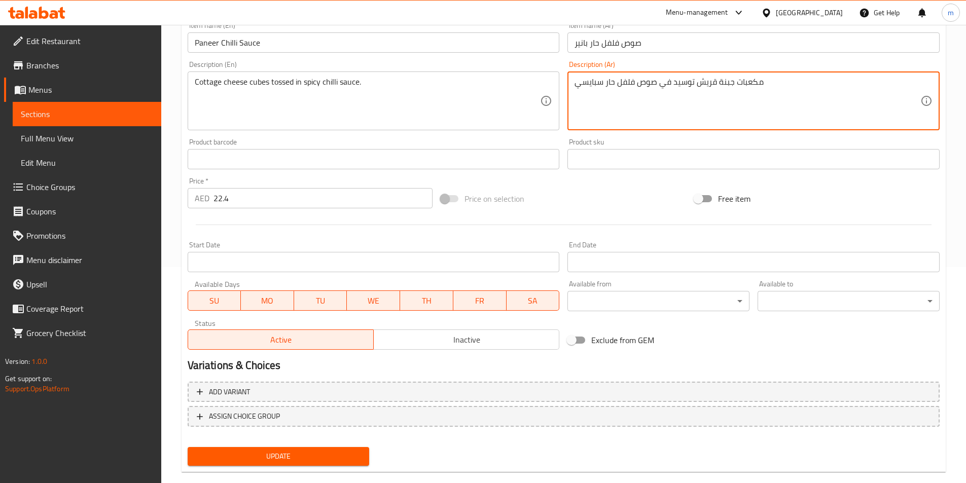
scroll to position [233, 0]
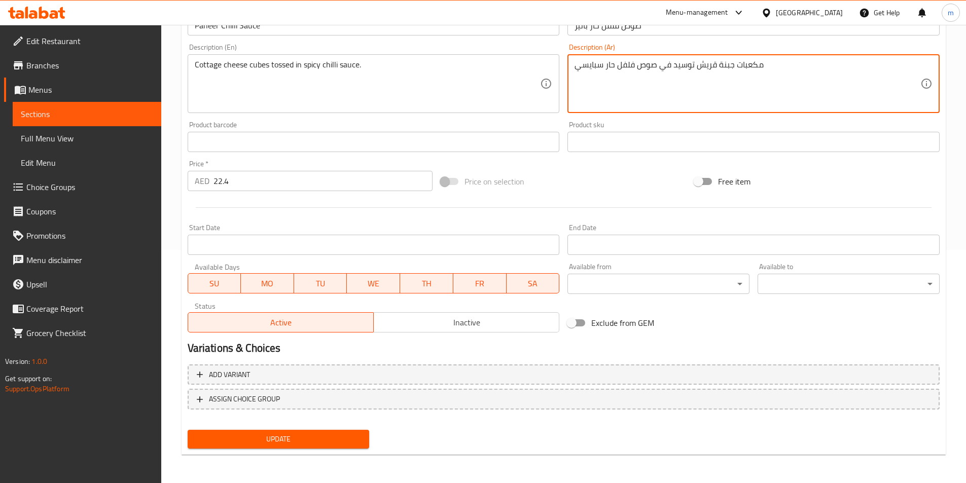
type textarea "مكعبات جبنة قريش توسيد في صوص فلفل حار سبايسي"
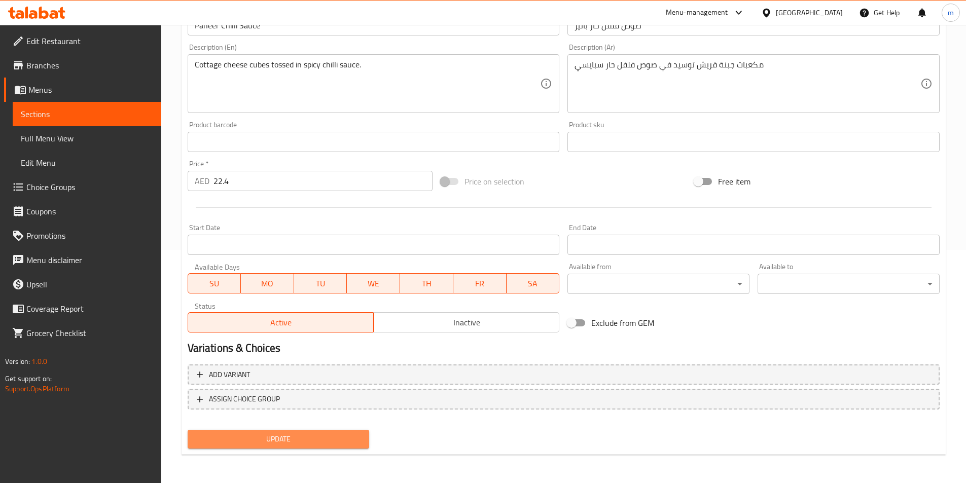
click at [285, 443] on span "Update" at bounding box center [279, 439] width 166 height 13
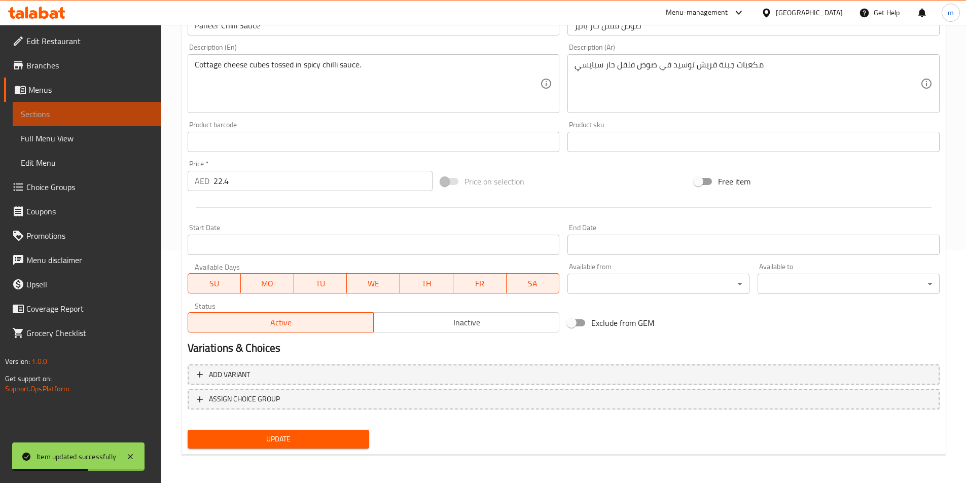
click at [62, 120] on span "Sections" at bounding box center [87, 114] width 132 height 12
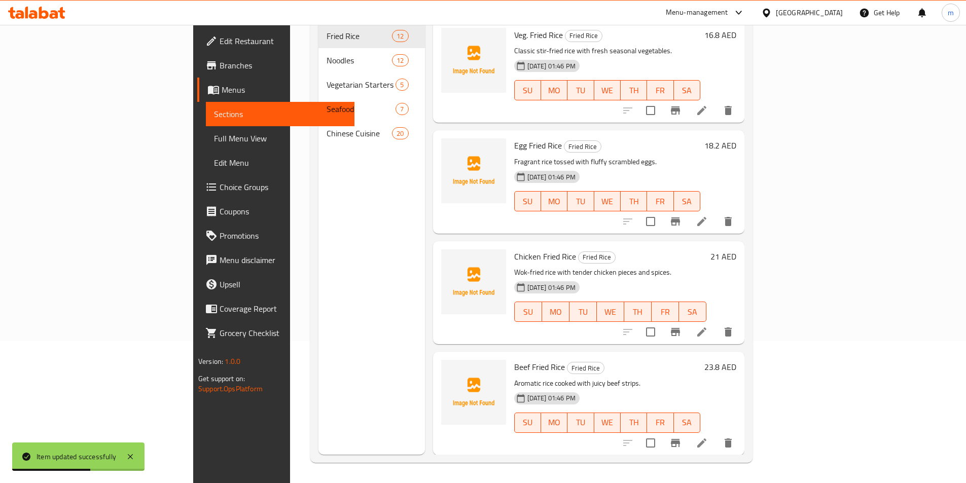
scroll to position [142, 0]
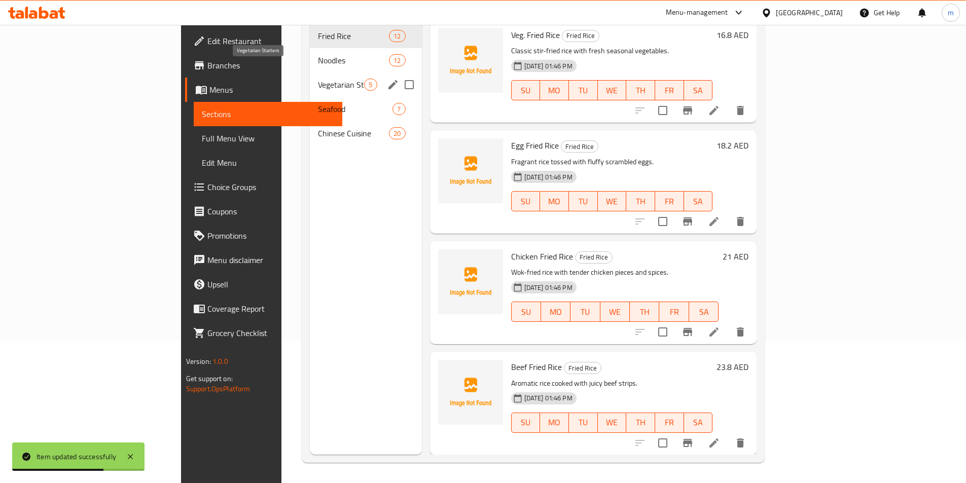
click at [318, 79] on span "Vegetarian Starters" at bounding box center [341, 85] width 46 height 12
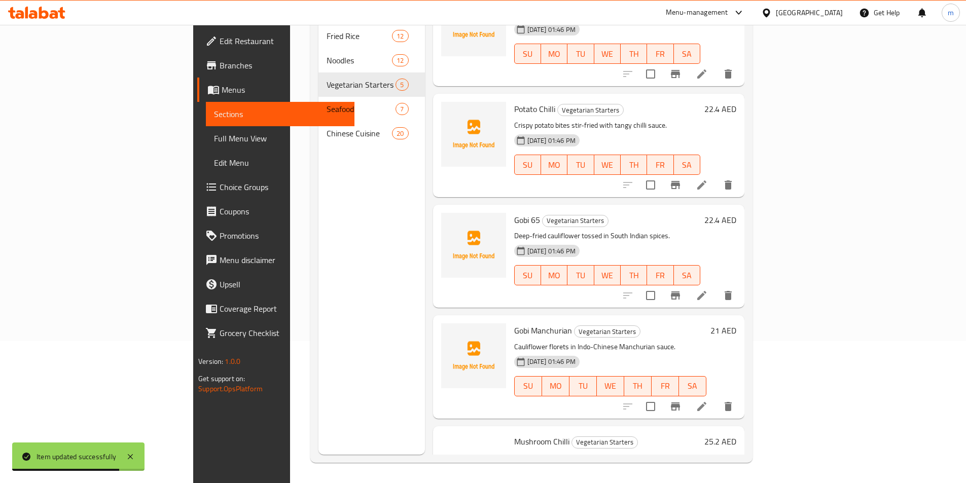
scroll to position [96, 0]
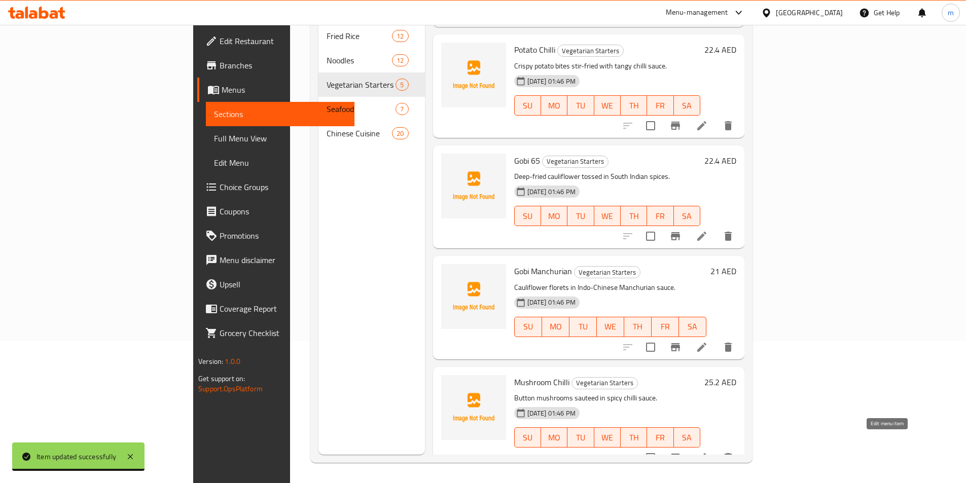
click at [708, 452] on icon at bounding box center [702, 458] width 12 height 12
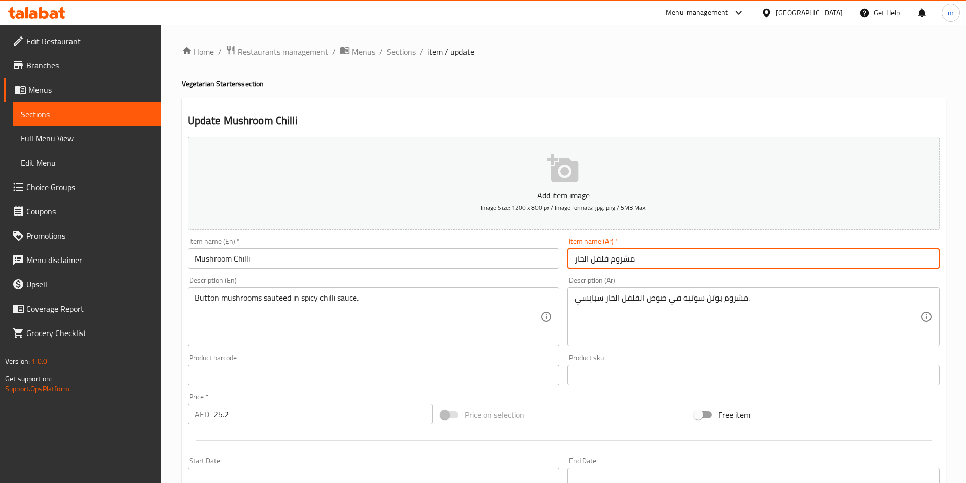
click at [584, 261] on input "مشروم فلفل الحار" at bounding box center [754, 259] width 372 height 20
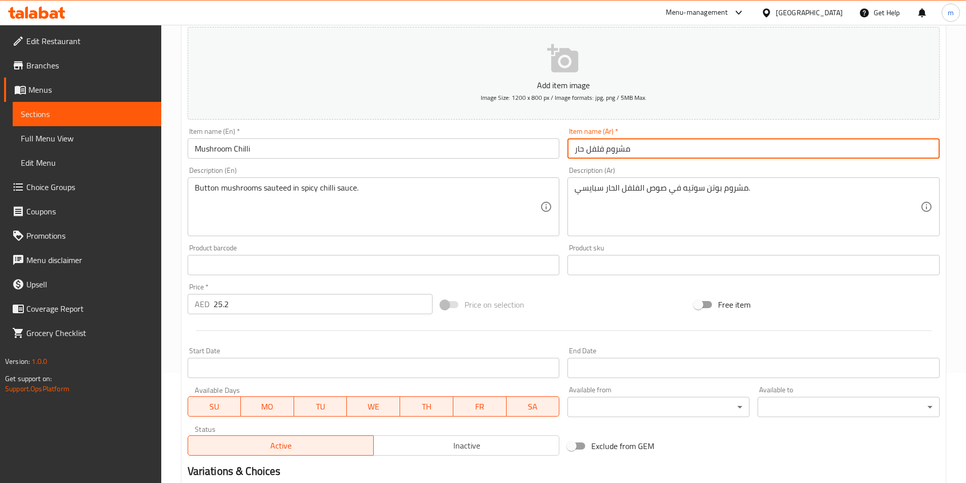
scroll to position [233, 0]
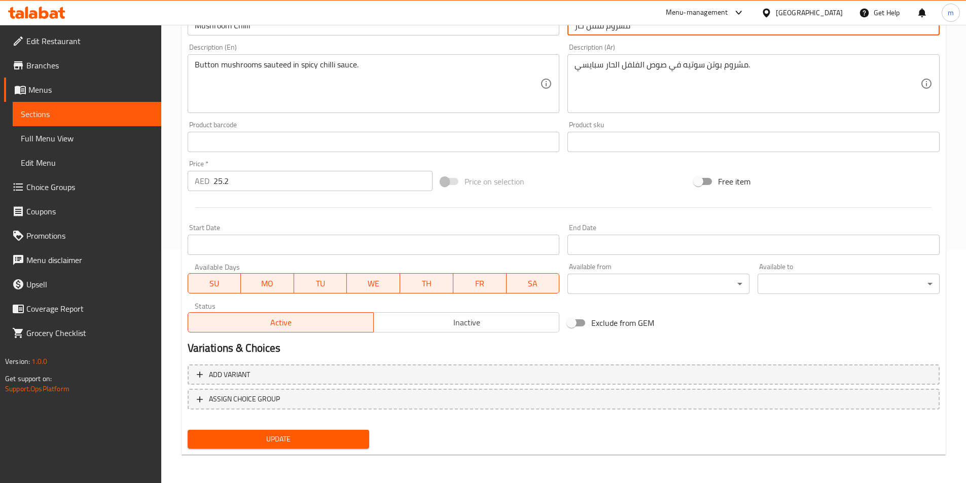
type input "مشروم فلفل حار"
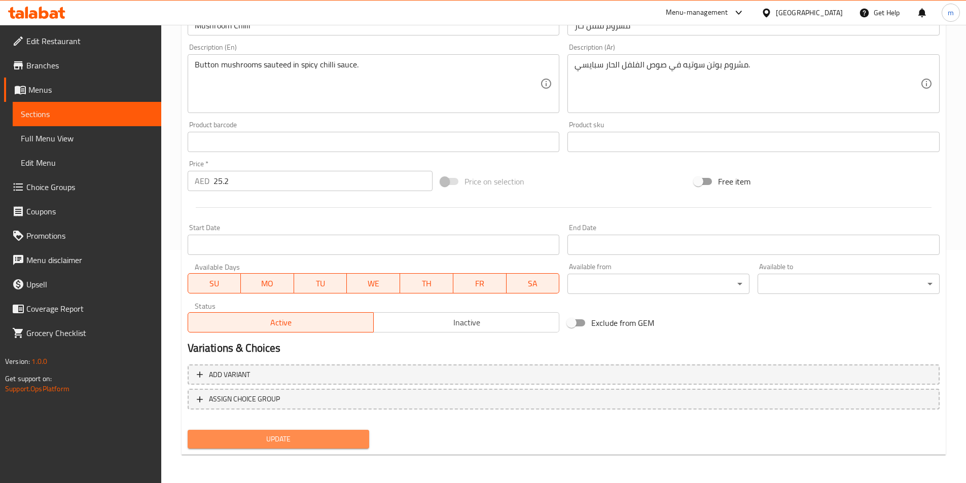
click at [315, 441] on span "Update" at bounding box center [279, 439] width 166 height 13
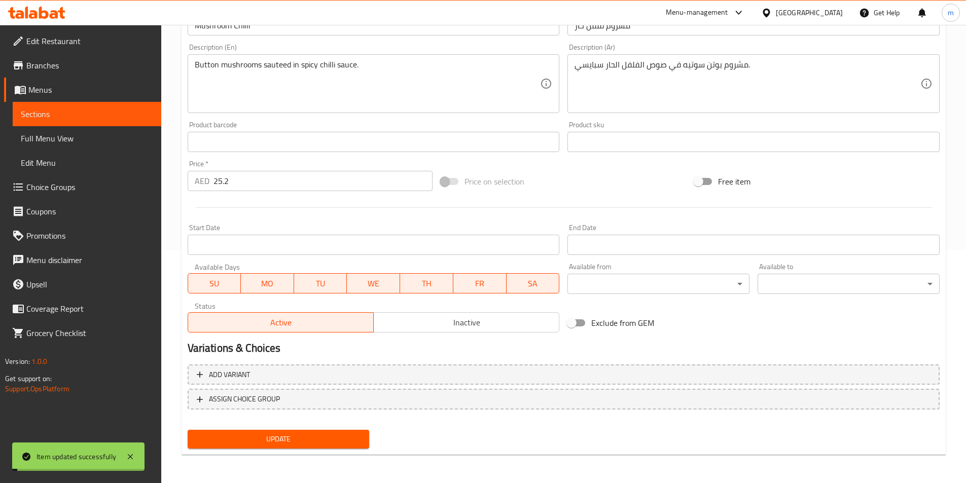
click at [81, 111] on span "Sections" at bounding box center [87, 114] width 132 height 12
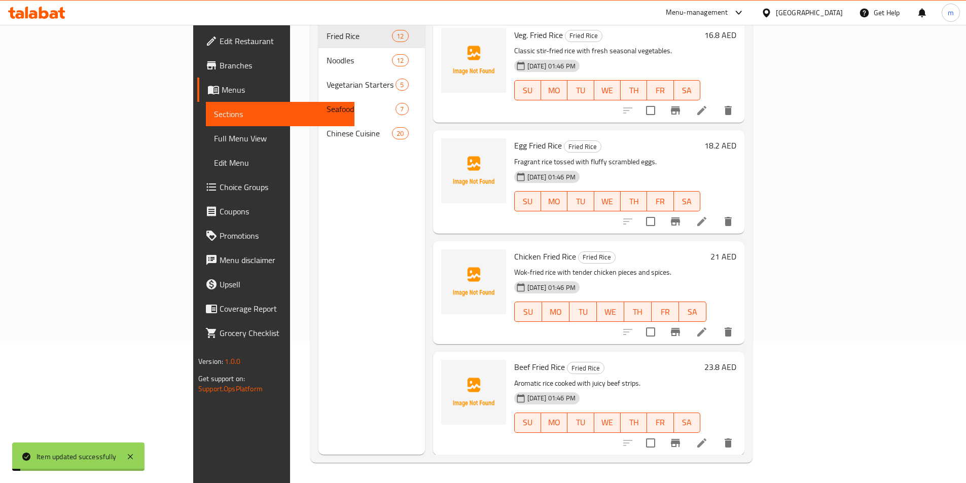
scroll to position [142, 0]
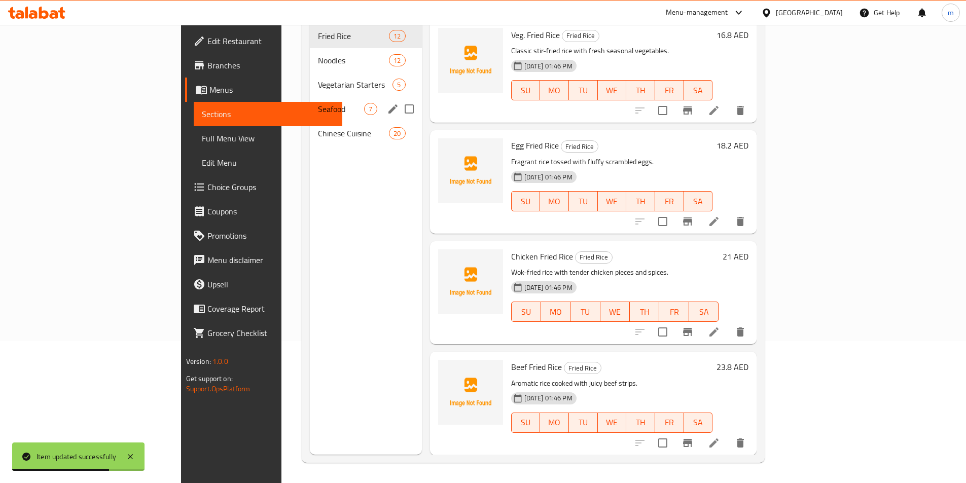
drag, startPoint x: 229, startPoint y: 103, endPoint x: 288, endPoint y: 107, distance: 59.5
click at [310, 103] on div "Seafood 7" at bounding box center [366, 109] width 112 height 24
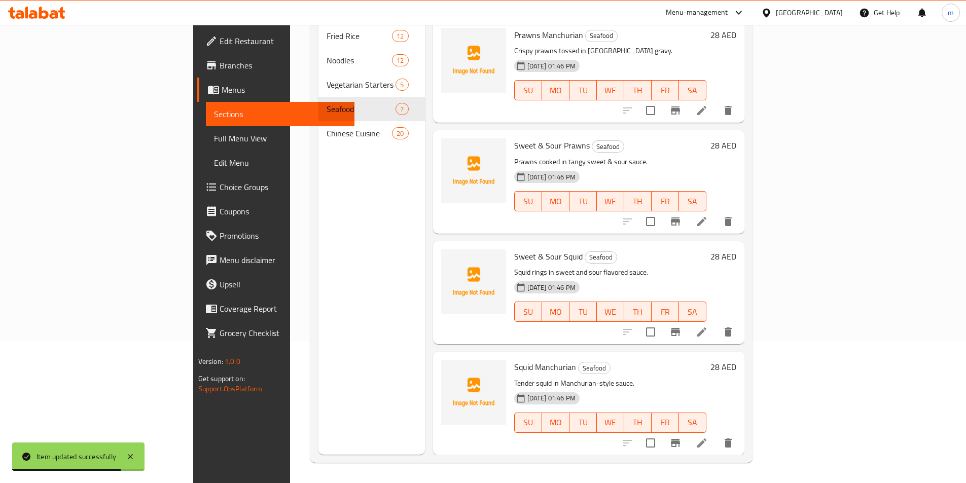
scroll to position [91, 0]
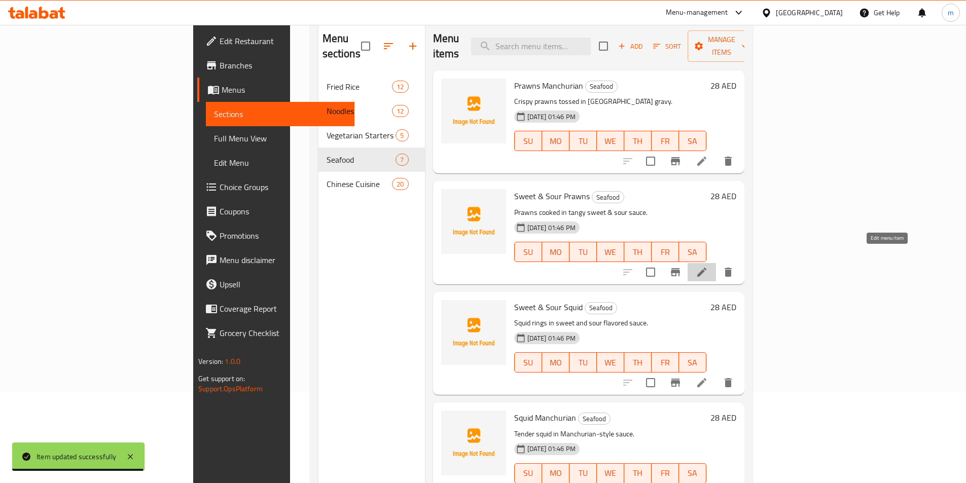
click at [707, 268] on icon at bounding box center [702, 272] width 9 height 9
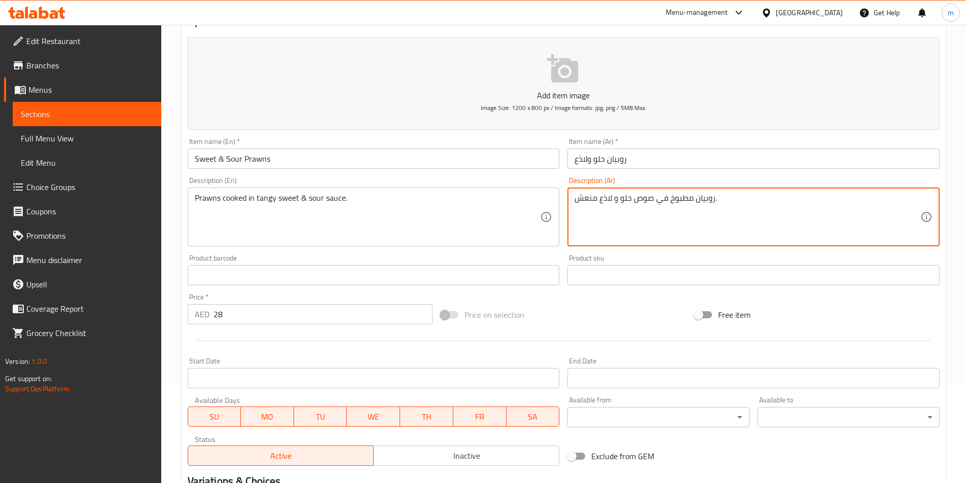
scroll to position [233, 0]
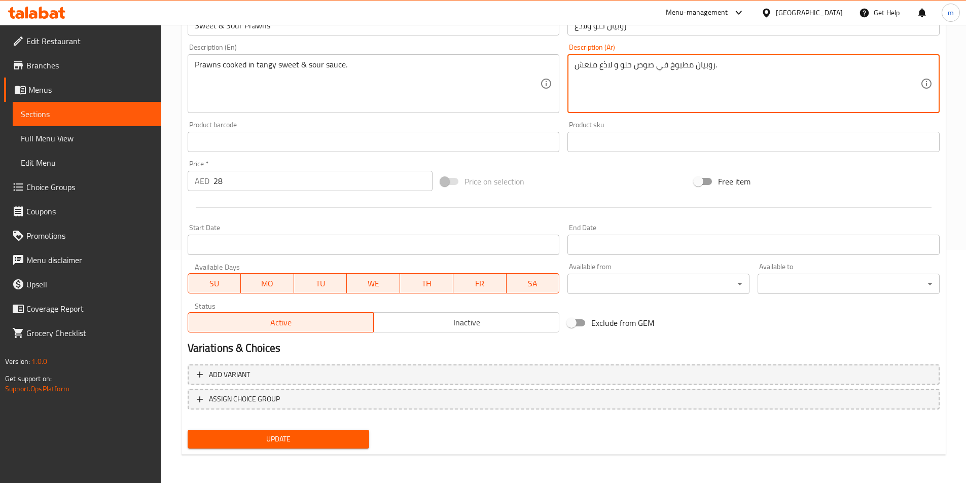
type textarea "روبيان مطبوخ في صوص حلو و لاذع منعش."
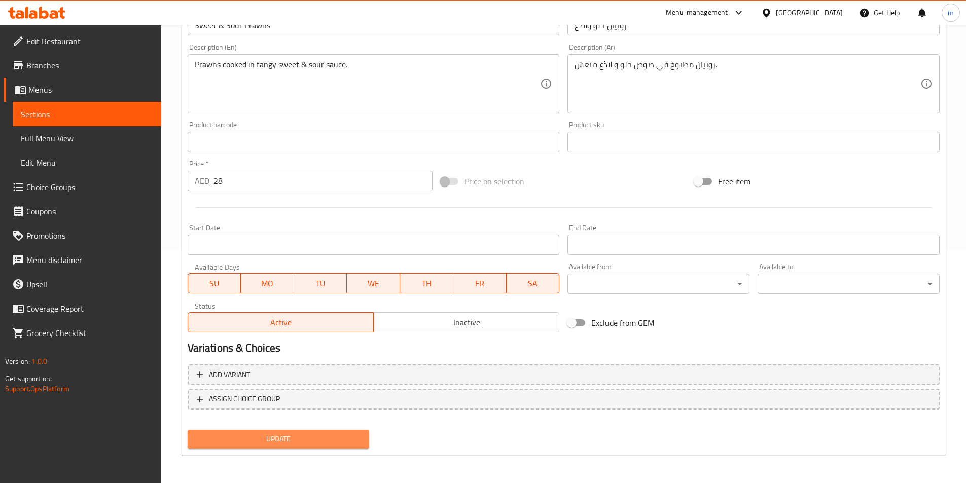
click at [288, 440] on span "Update" at bounding box center [279, 439] width 166 height 13
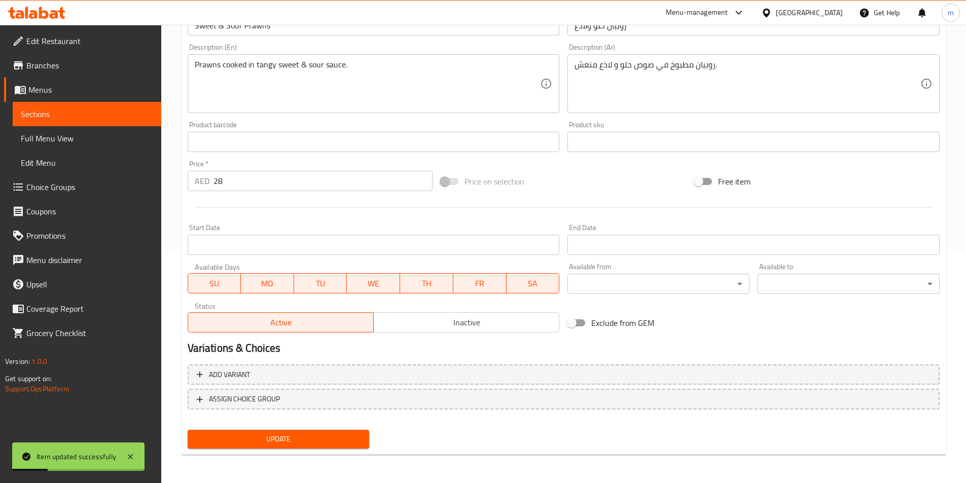
click at [63, 116] on span "Sections" at bounding box center [87, 114] width 132 height 12
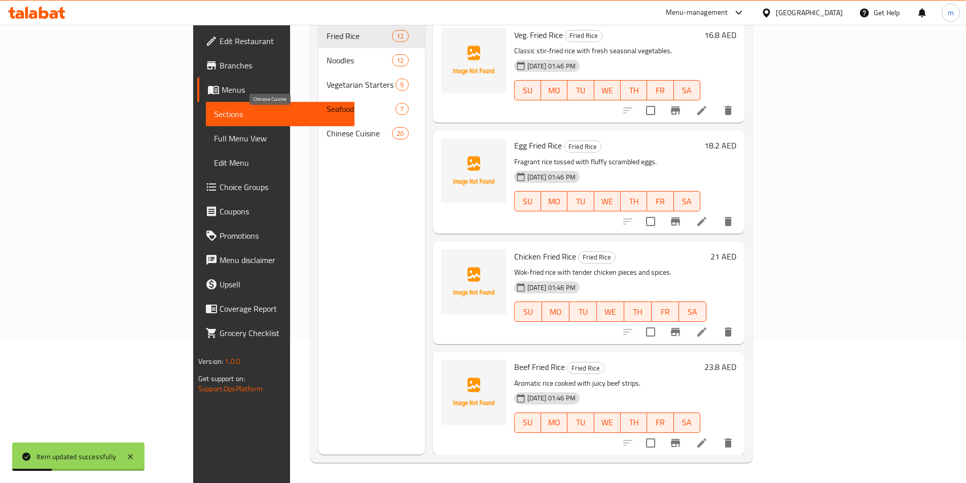
scroll to position [142, 0]
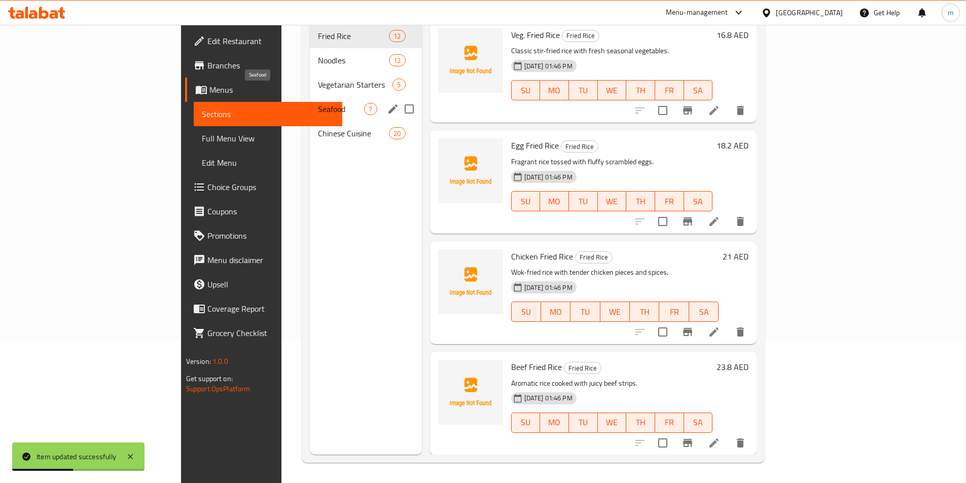
click at [318, 103] on span "Seafood" at bounding box center [341, 109] width 46 height 12
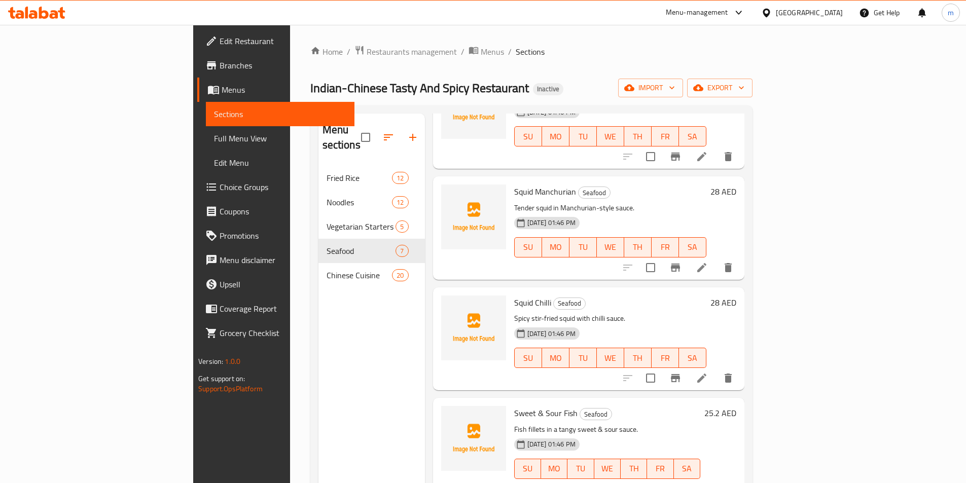
scroll to position [142, 0]
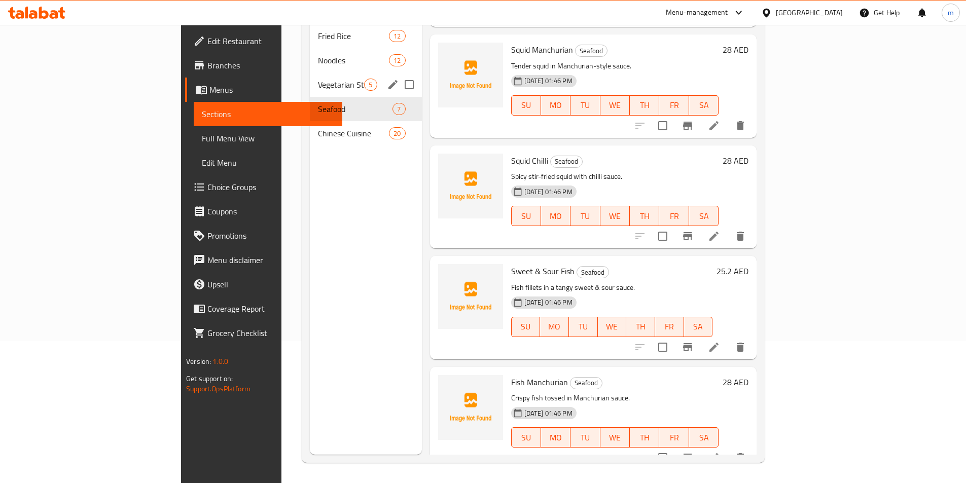
click at [310, 73] on div "Vegetarian Starters 5" at bounding box center [366, 85] width 112 height 24
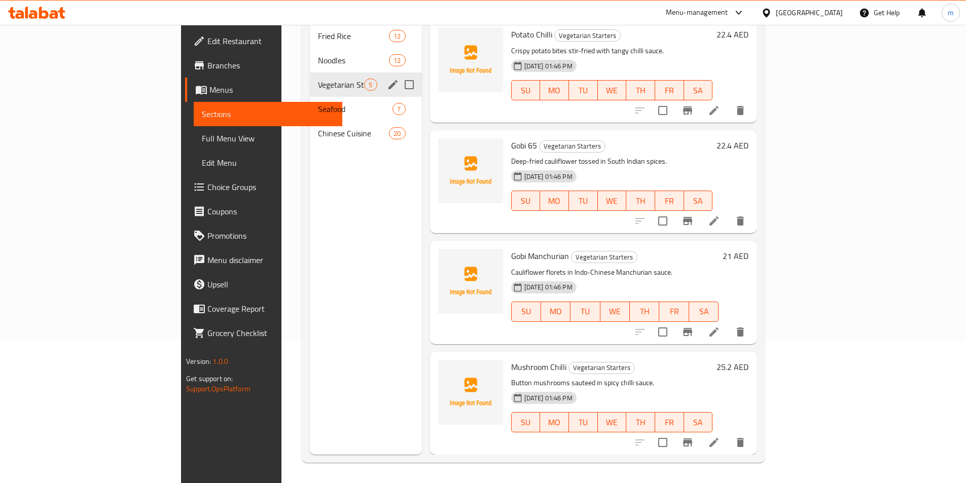
scroll to position [96, 0]
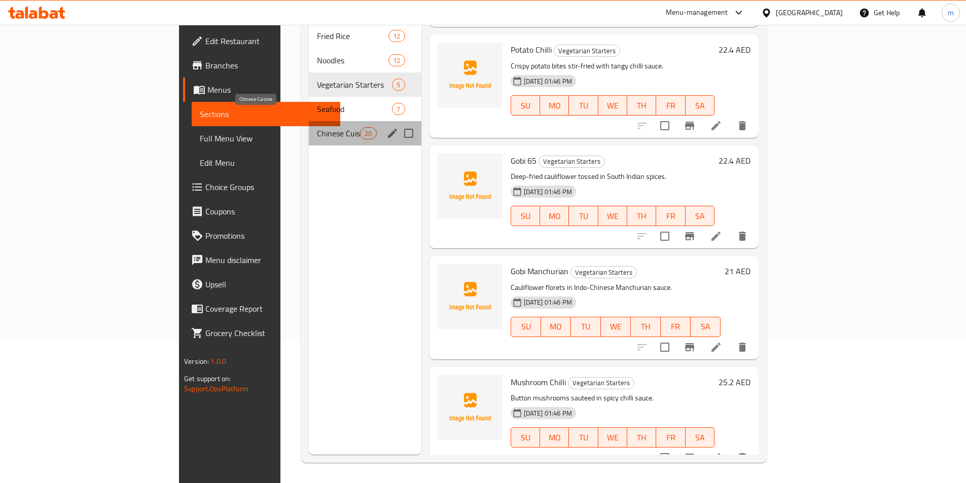
click at [317, 127] on span "Chinese Cuisine" at bounding box center [338, 133] width 43 height 12
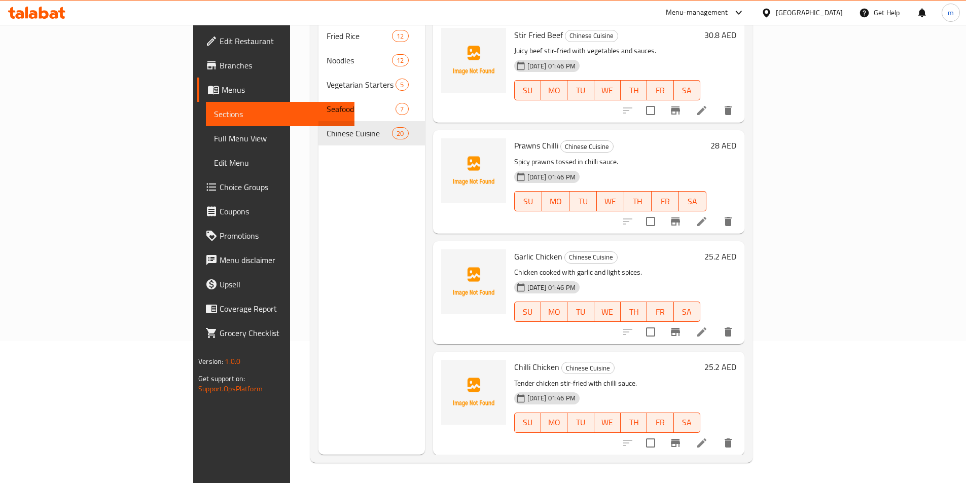
click at [716, 213] on li at bounding box center [702, 222] width 28 height 18
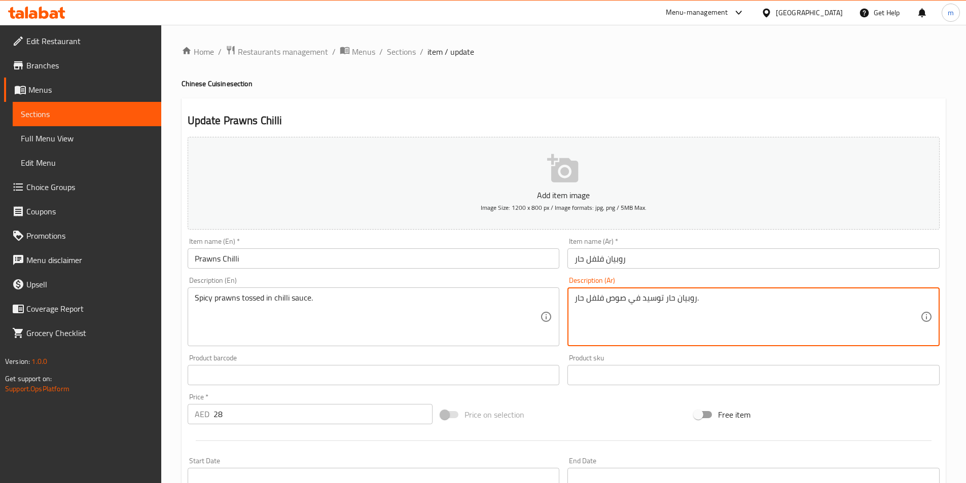
click at [667, 301] on textarea "روبيان حار توسيد في صوص فلفل حار." at bounding box center [748, 317] width 346 height 48
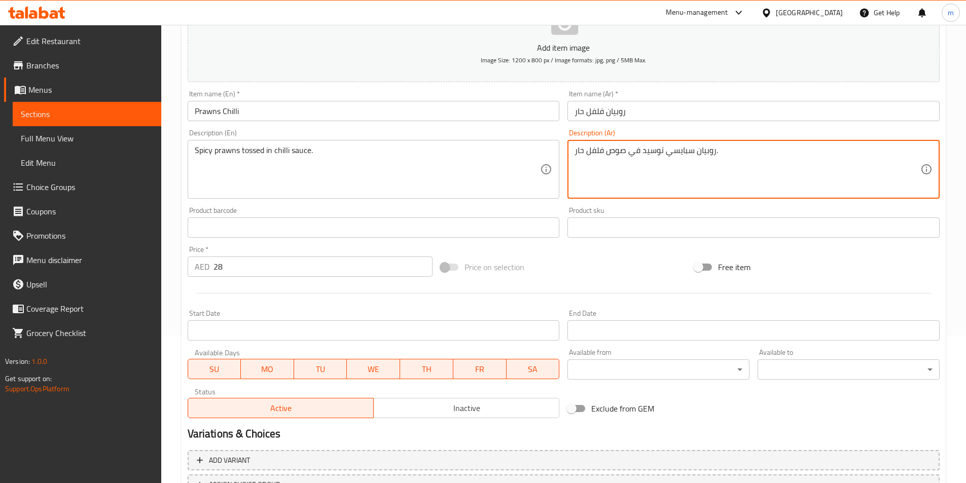
scroll to position [233, 0]
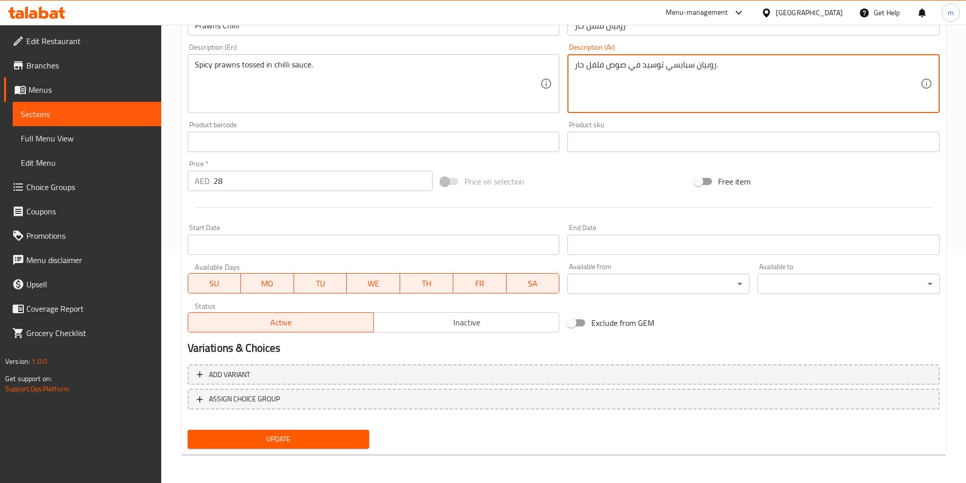
type textarea "روبيان سبايسي توسيد في صوص فلفل حار."
click at [303, 445] on span "Update" at bounding box center [279, 439] width 166 height 13
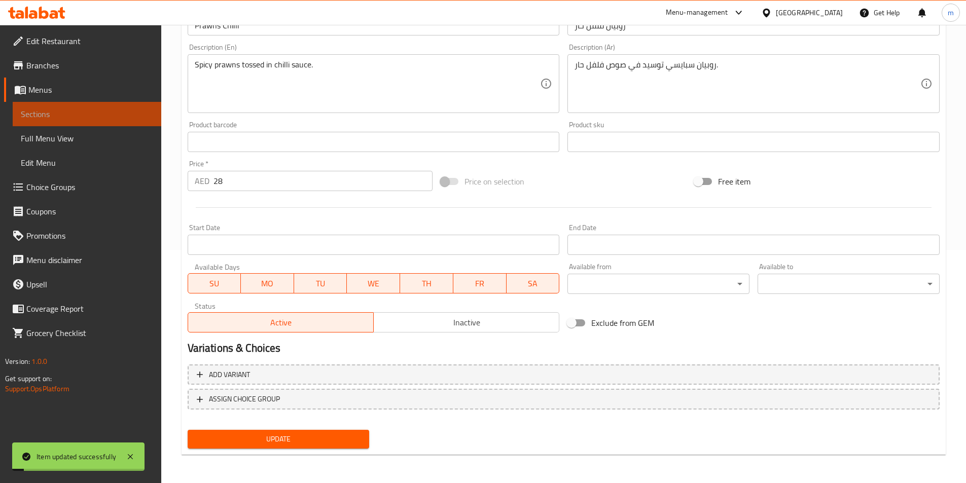
click at [78, 113] on span "Sections" at bounding box center [87, 114] width 132 height 12
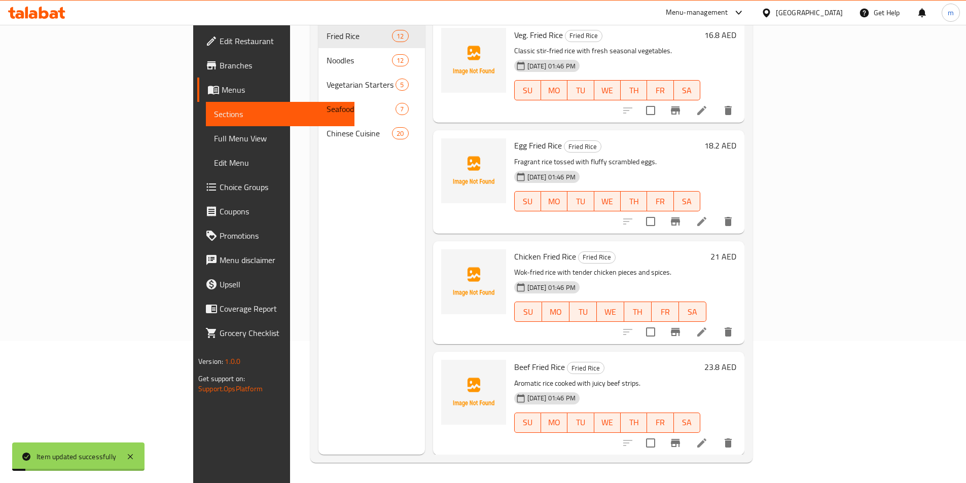
scroll to position [142, 0]
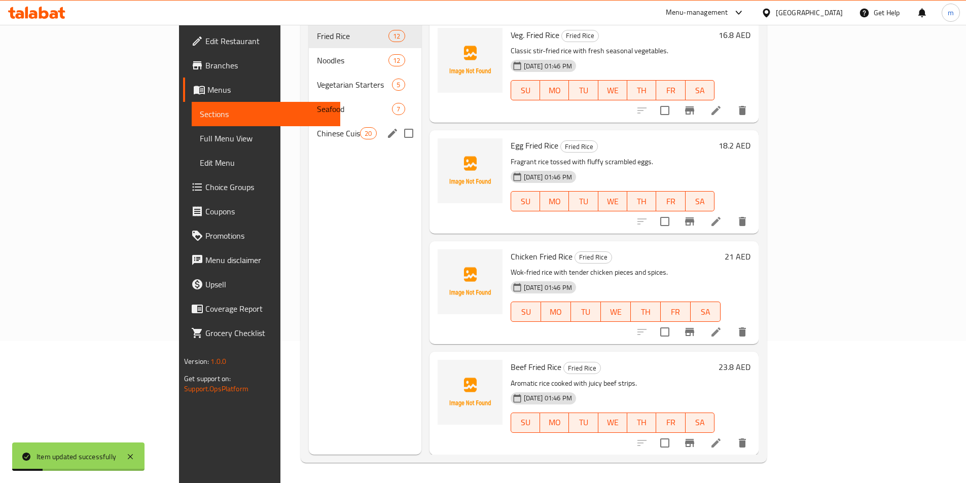
click at [317, 127] on span "Chinese Cuisine" at bounding box center [338, 133] width 43 height 12
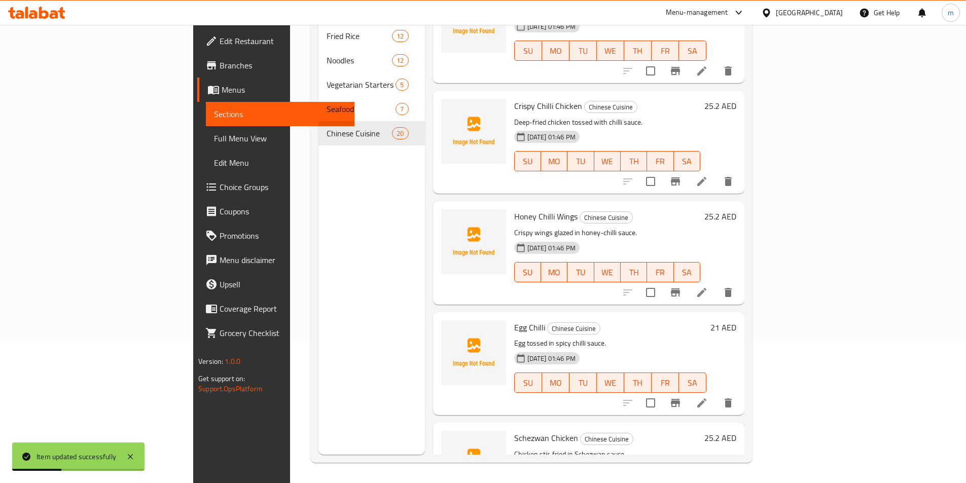
scroll to position [1758, 0]
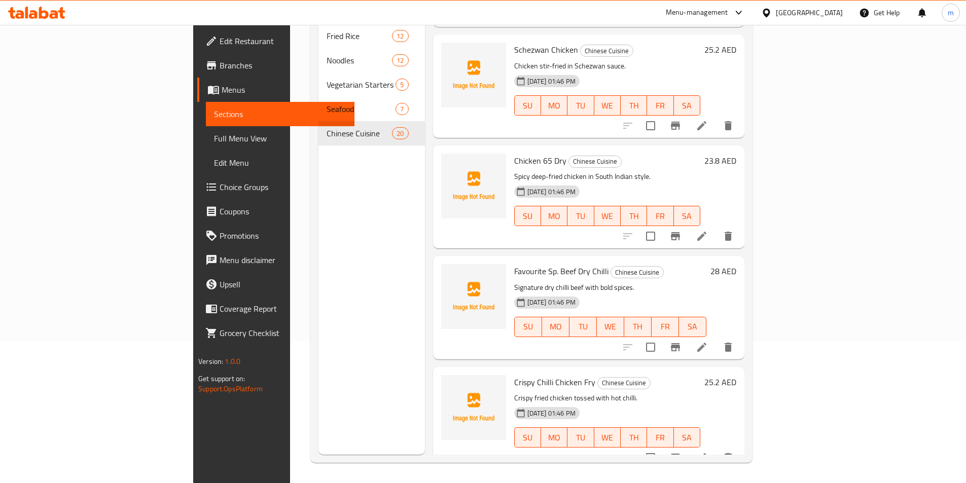
click at [708, 341] on icon at bounding box center [702, 347] width 12 height 12
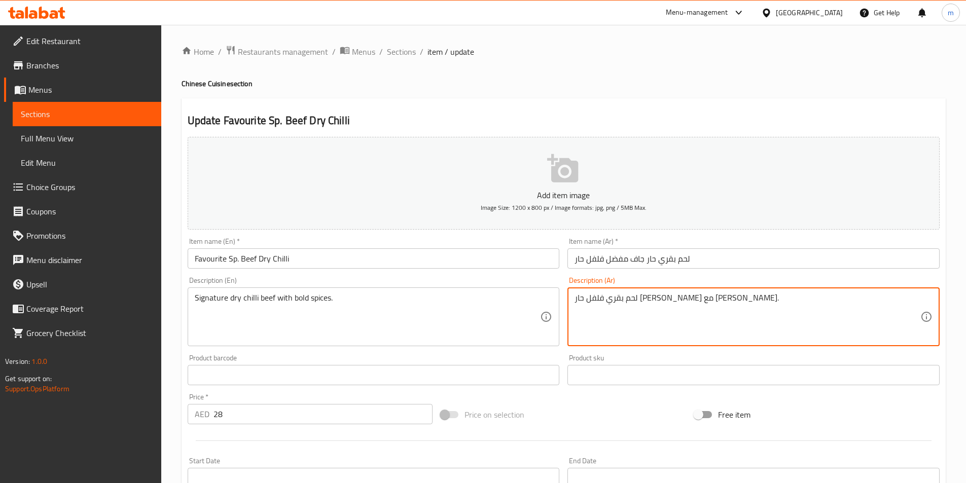
click at [655, 319] on textarea "لحم بقري فلفل حار [PERSON_NAME] مع [PERSON_NAME]." at bounding box center [748, 317] width 346 height 48
click at [628, 302] on textarea "لحم بقري فلفل حار [PERSON_NAME] مع [PERSON_NAME]." at bounding box center [748, 317] width 346 height 48
type textarea "لحم بقري فلفل حار [PERSON_NAME] مع [PERSON_NAME]."
click at [609, 317] on textarea "لحم بقري فلفل حار [PERSON_NAME] مع [PERSON_NAME]." at bounding box center [748, 317] width 346 height 48
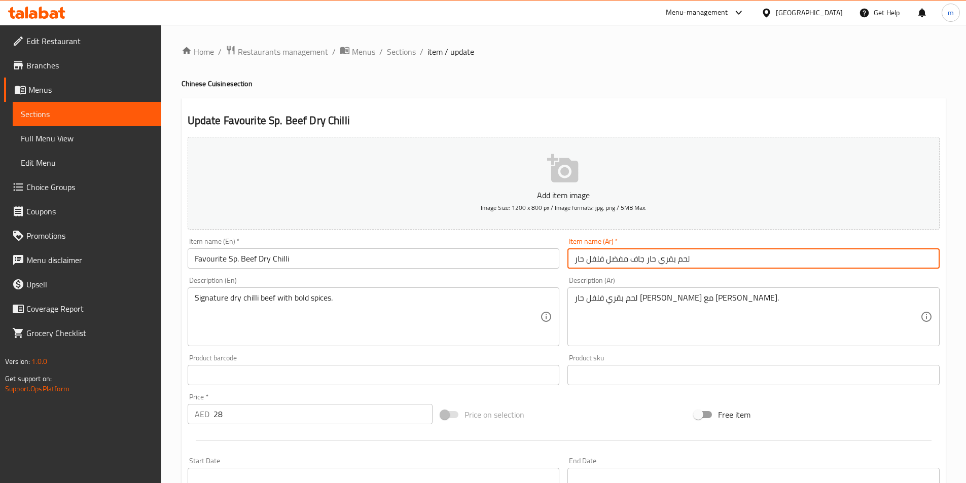
drag, startPoint x: 696, startPoint y: 262, endPoint x: 628, endPoint y: 281, distance: 71.1
click at [628, 281] on div "Add item image Image Size: 1200 x 800 px / Image formats: jpg, png / 5MB Max. I…" at bounding box center [564, 351] width 760 height 437
click at [655, 279] on div "Description (Ar) لحم بقري فلفل حار [PERSON_NAME] مع توابل بولد. Description (Ar)" at bounding box center [754, 311] width 372 height 69
click at [705, 254] on input "لحم بقري حار جاف مفضل فلفل حار" at bounding box center [754, 259] width 372 height 20
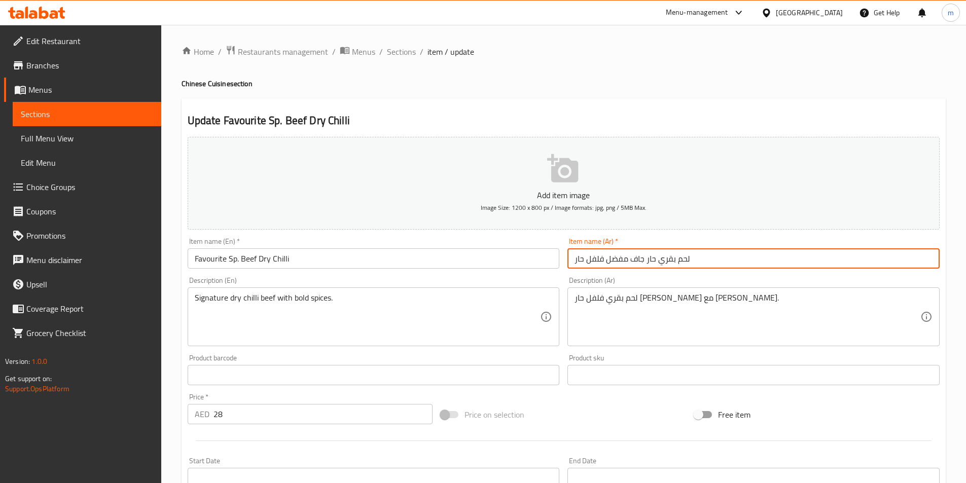
click at [705, 254] on input "لحم بقري حار جاف مفضل فلفل حار" at bounding box center [754, 259] width 372 height 20
type input "ي"
type input "لحم بقري جاف فلفل حار اس بي مفضل"
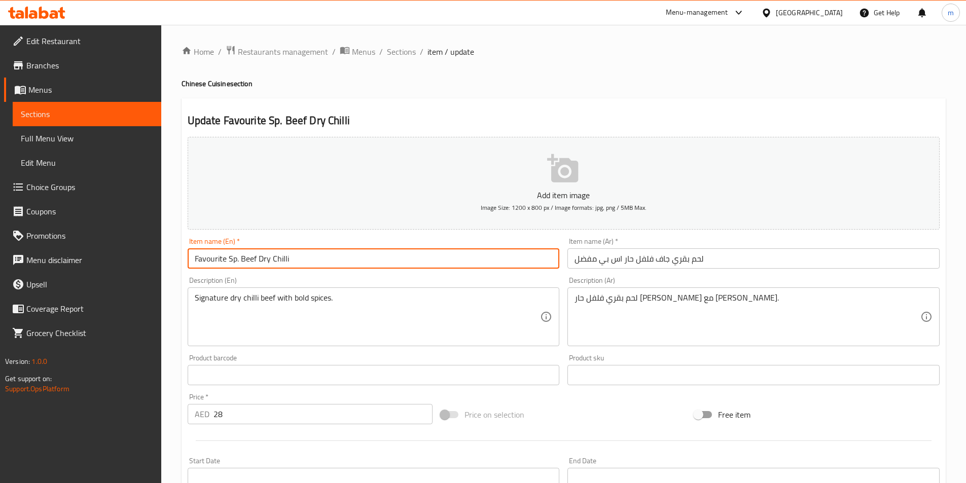
drag, startPoint x: 237, startPoint y: 259, endPoint x: 171, endPoint y: 261, distance: 66.0
click at [171, 261] on div "Home / Restaurants management / Menus / Sections / item / update Chinese Cuisin…" at bounding box center [563, 371] width 805 height 692
click at [339, 258] on input "Favourite Sp. Beef Dry Chilli" at bounding box center [374, 259] width 372 height 20
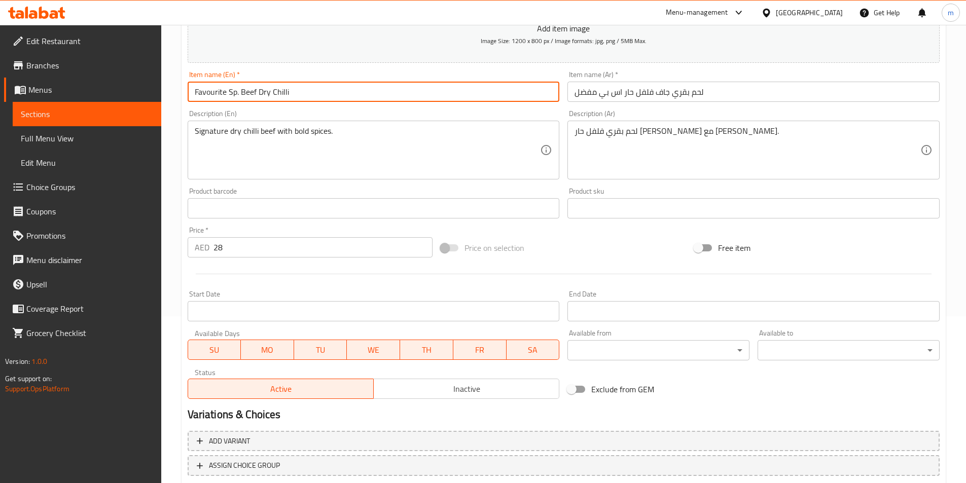
scroll to position [233, 0]
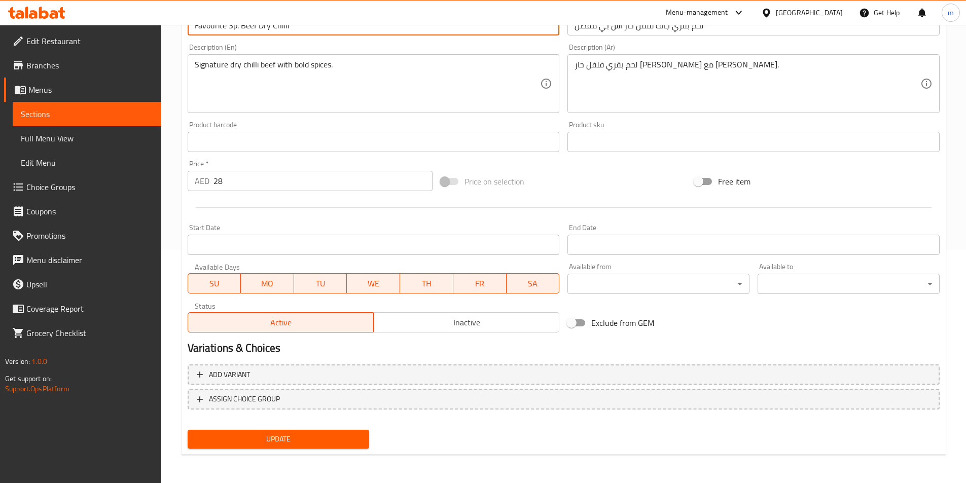
click at [281, 442] on span "Update" at bounding box center [279, 439] width 166 height 13
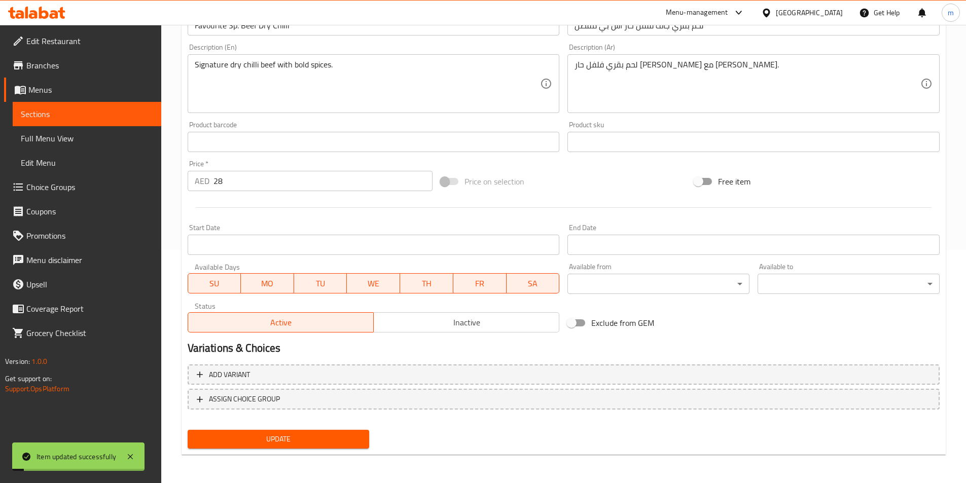
click at [54, 134] on span "Full Menu View" at bounding box center [87, 138] width 132 height 12
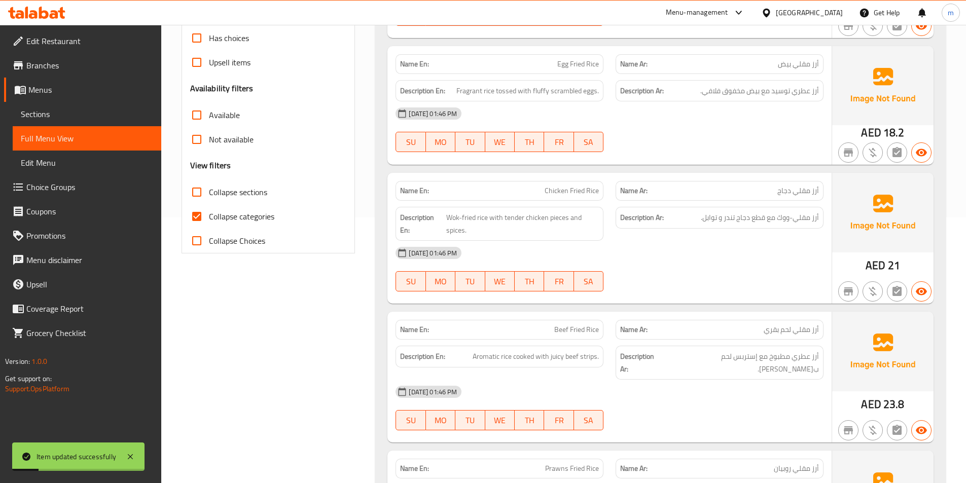
scroll to position [310, 0]
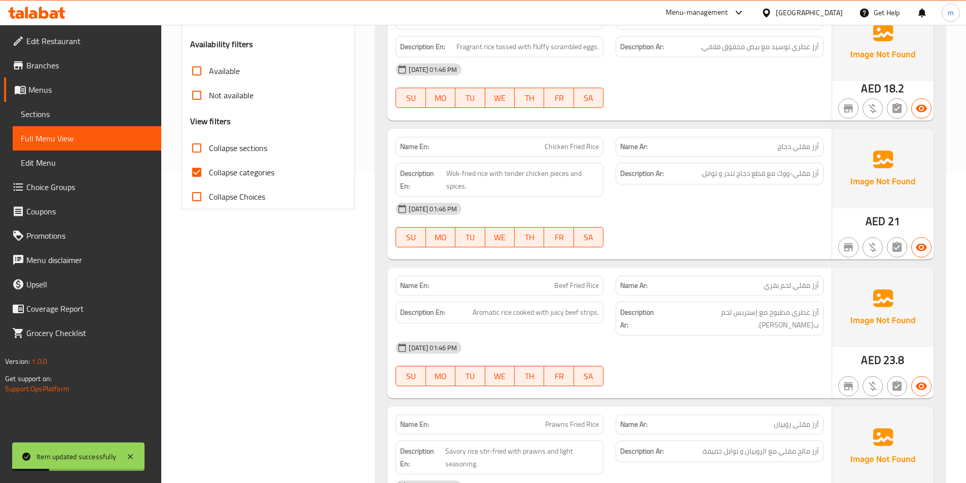
click at [198, 171] on input "Collapse categories" at bounding box center [197, 172] width 24 height 24
checkbox input "false"
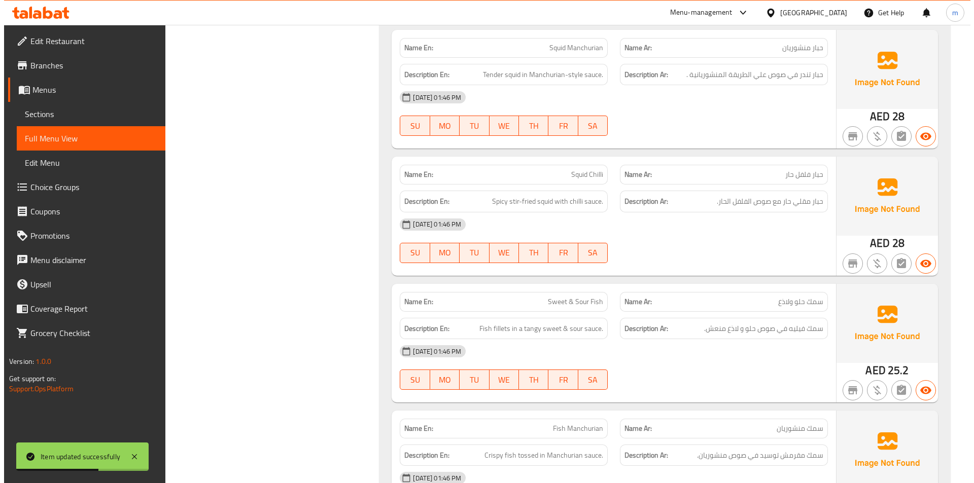
scroll to position [0, 0]
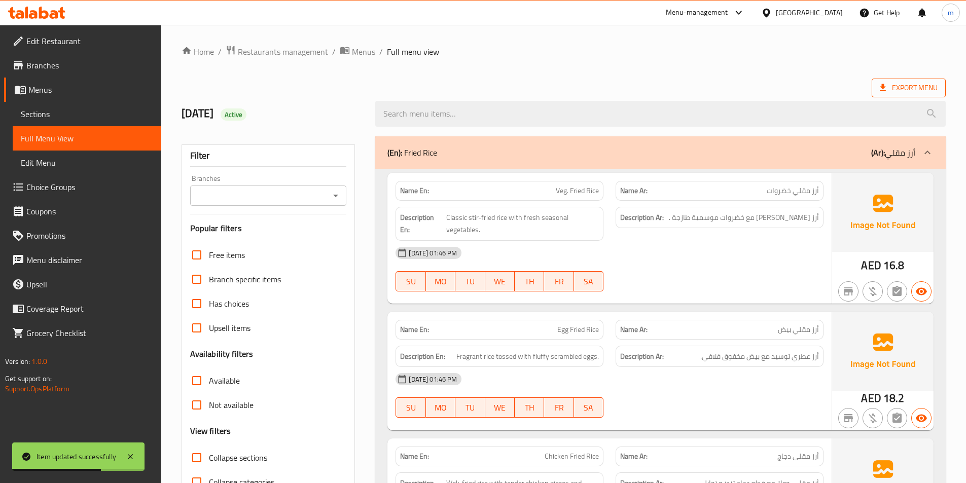
click at [909, 84] on span "Export Menu" at bounding box center [909, 88] width 58 height 13
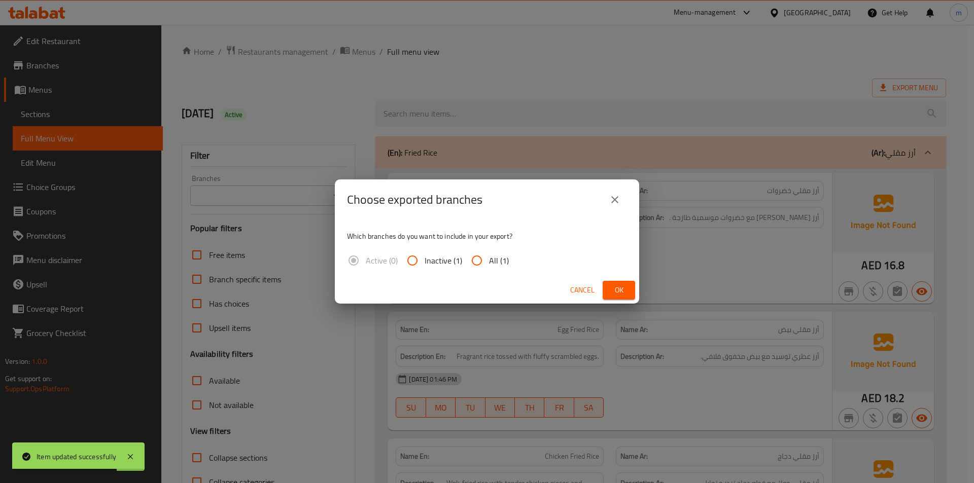
click at [487, 256] on input "All (1)" at bounding box center [477, 261] width 24 height 24
radio input "true"
click at [619, 293] on span "Ok" at bounding box center [619, 290] width 16 height 13
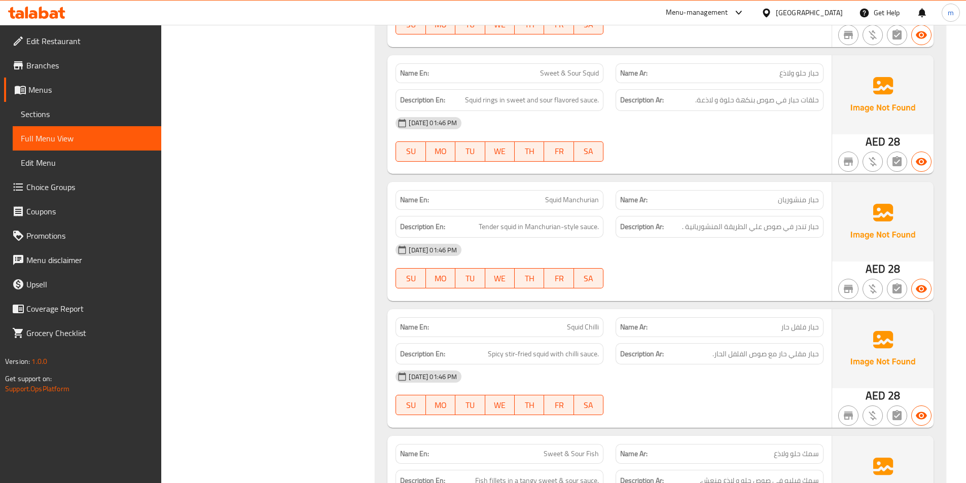
scroll to position [4287, 0]
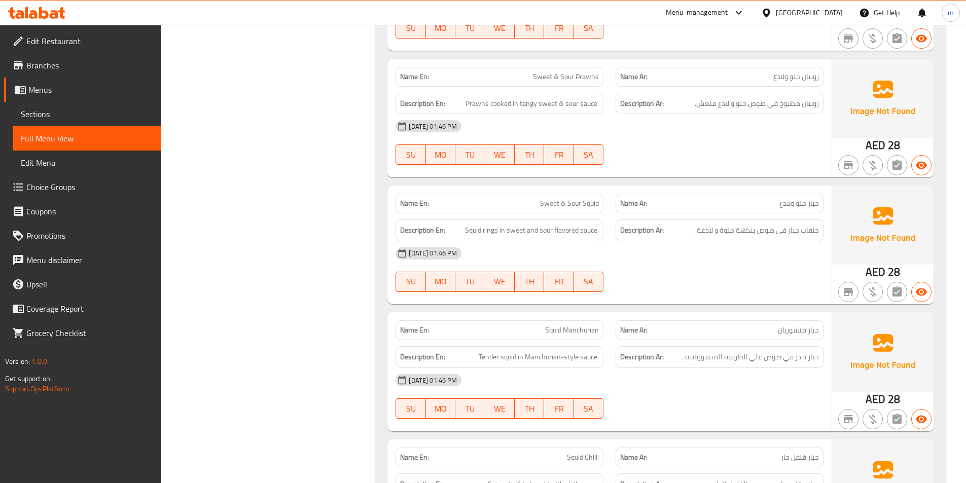
click at [65, 61] on span "Branches" at bounding box center [89, 65] width 127 height 12
